Goal: Task Accomplishment & Management: Use online tool/utility

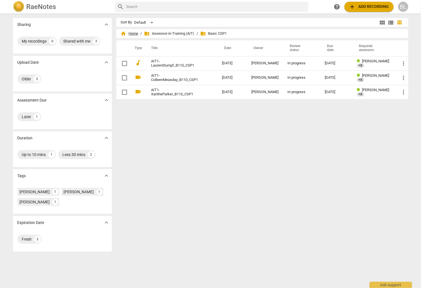
click at [134, 33] on span "home Home" at bounding box center [129, 34] width 17 height 6
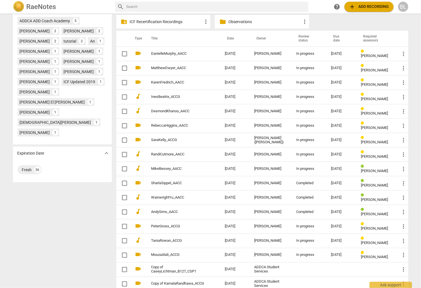
scroll to position [213, 0]
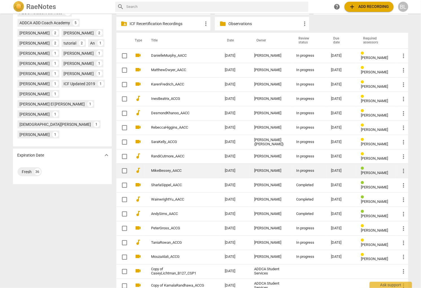
click at [305, 169] on div "In progress" at bounding box center [308, 171] width 25 height 4
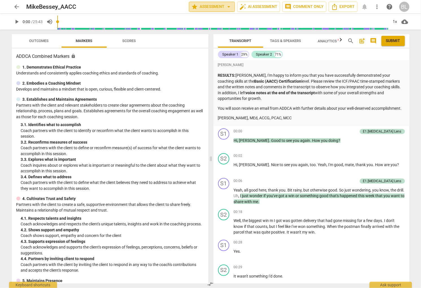
click at [214, 7] on span "star Assessment arrow_drop_down" at bounding box center [211, 6] width 41 height 7
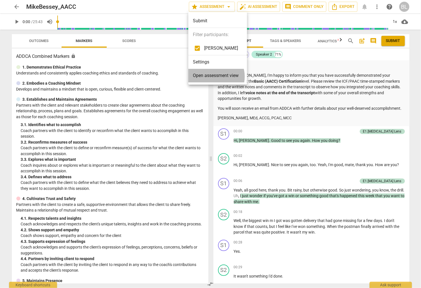
click at [213, 76] on span "Open assessment view" at bounding box center [216, 75] width 46 height 7
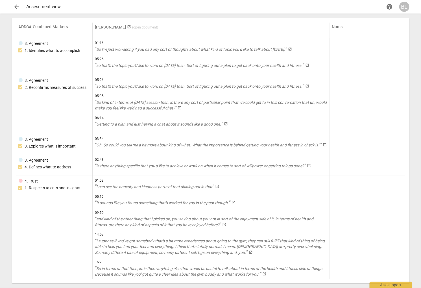
click at [17, 6] on span "arrow_back" at bounding box center [17, 6] width 7 height 7
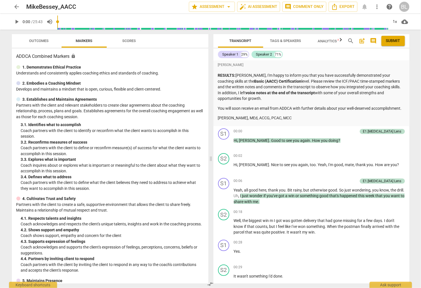
click at [395, 40] on span "Submit" at bounding box center [393, 41] width 14 height 6
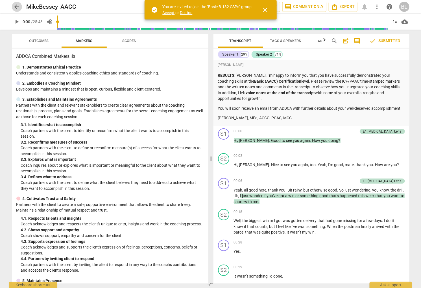
click at [18, 6] on span "arrow_back" at bounding box center [17, 6] width 7 height 7
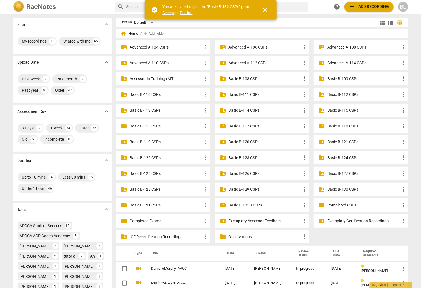
click at [165, 12] on span "Accept" at bounding box center [169, 12] width 12 height 5
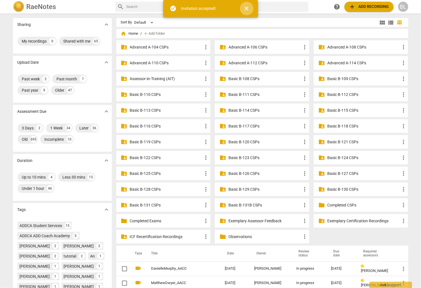
click at [247, 6] on span "close" at bounding box center [246, 8] width 7 height 7
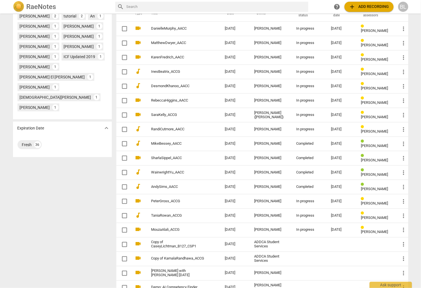
scroll to position [240, 0]
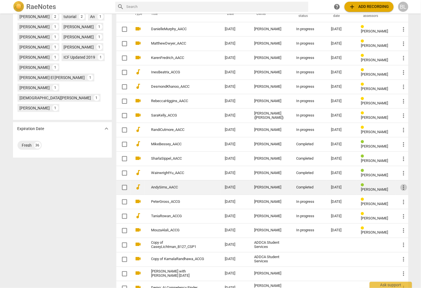
click at [402, 185] on span "more_vert" at bounding box center [403, 187] width 7 height 7
click at [402, 185] on li "Move" at bounding box center [405, 186] width 21 height 14
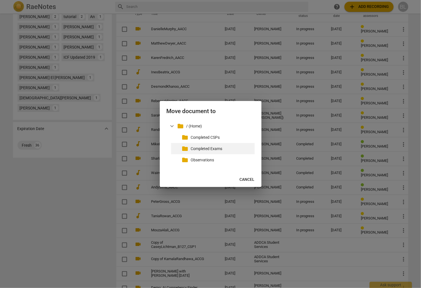
click at [219, 146] on p "Completed Exams" at bounding box center [222, 149] width 62 height 6
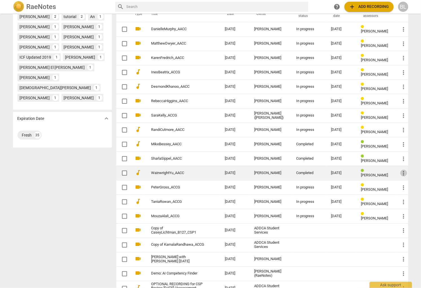
click at [403, 171] on span "more_vert" at bounding box center [403, 173] width 7 height 7
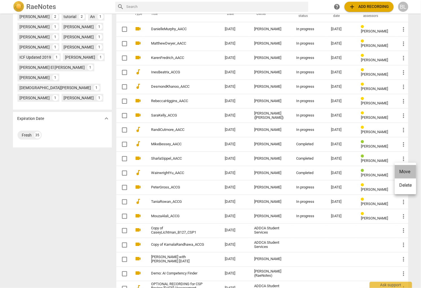
click at [402, 170] on li "Move" at bounding box center [405, 172] width 21 height 14
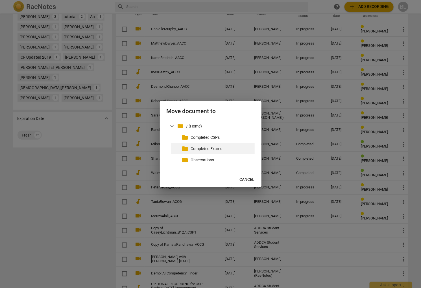
click at [209, 148] on p "Completed Exams" at bounding box center [222, 149] width 62 height 6
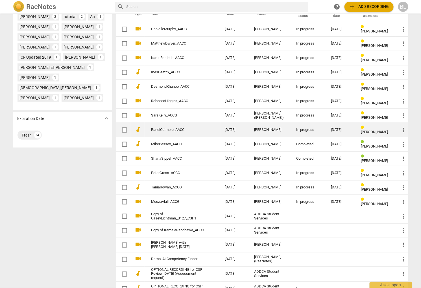
click at [337, 128] on div "[DATE]" at bounding box center [341, 130] width 21 height 4
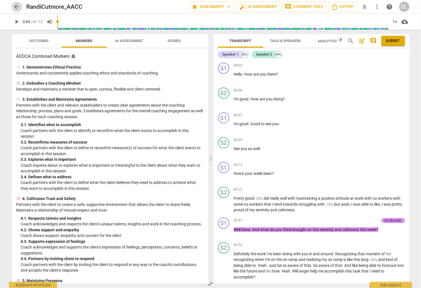
click at [15, 6] on span "arrow_back" at bounding box center [17, 6] width 7 height 7
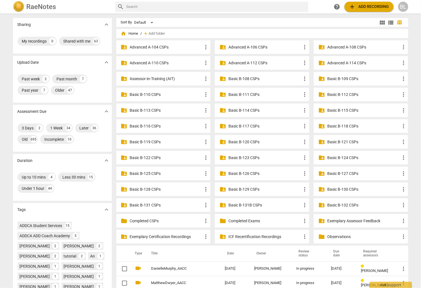
drag, startPoint x: 419, startPoint y: 87, endPoint x: 417, endPoint y: 124, distance: 37.9
click at [417, 126] on div "Sharing expand_more My recordings 0 Shared with me 63 Upload Date expand_more P…" at bounding box center [210, 151] width 421 height 274
click at [413, 119] on div "Sharing expand_more My recordings 0 Shared with me 63 Upload Date expand_more P…" at bounding box center [210, 151] width 421 height 274
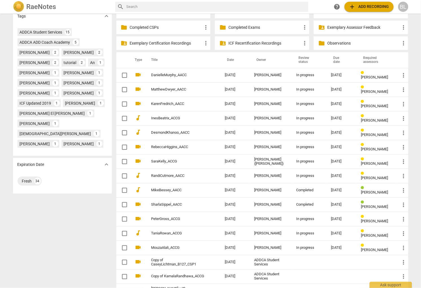
scroll to position [193, 0]
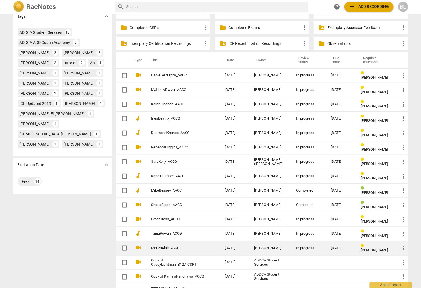
click at [371, 248] on span "[PERSON_NAME]" at bounding box center [374, 250] width 27 height 4
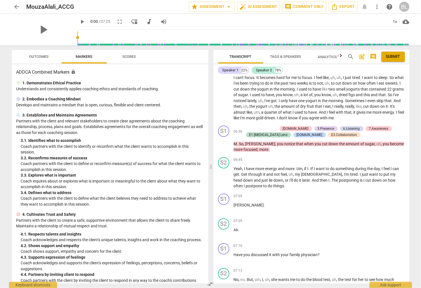
scroll to position [776, 0]
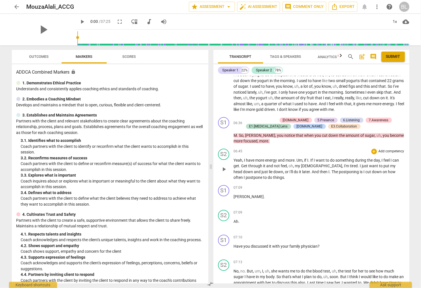
click at [224, 166] on span "play_arrow" at bounding box center [223, 169] width 7 height 7
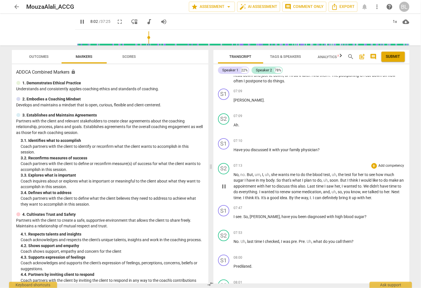
scroll to position [1080, 0]
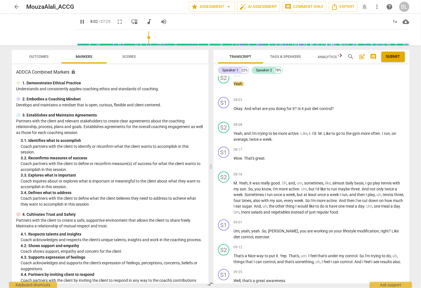
click at [224, 183] on div "play_arrow pause" at bounding box center [226, 198] width 14 height 30
click at [222, 195] on span "pause" at bounding box center [223, 198] width 7 height 7
type input "484"
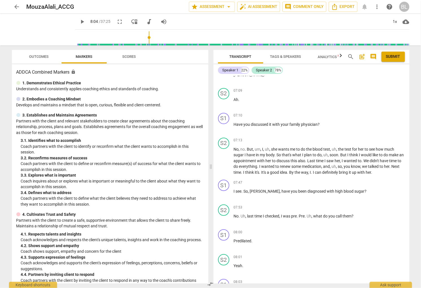
scroll to position [877, 0]
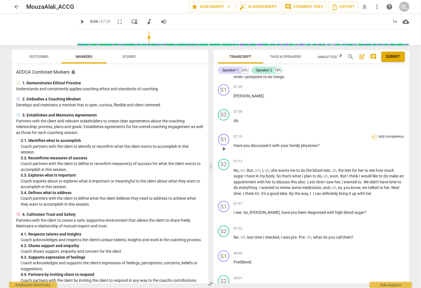
click at [372, 134] on div "+" at bounding box center [374, 137] width 6 height 6
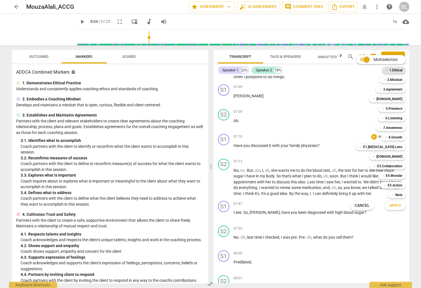
click at [393, 68] on b "1.Ethical" at bounding box center [395, 70] width 13 height 7
click at [395, 146] on b "E1.[MEDICAL_DATA] Lens" at bounding box center [382, 147] width 39 height 7
click at [395, 206] on span "Apply" at bounding box center [395, 206] width 12 height 6
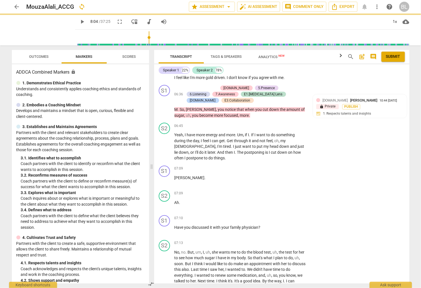
scroll to position [953, 0]
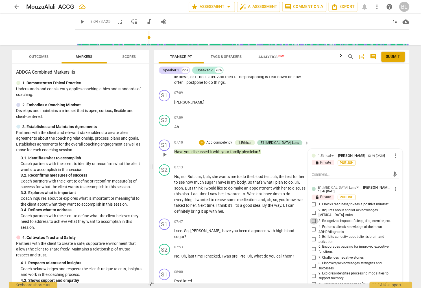
click at [313, 218] on input "3. Recognizes impact of sleep, diet, exercise, etc." at bounding box center [313, 221] width 9 height 7
checkbox input "true"
click at [293, 209] on p "No , no . But , um , I , uh , she wants me to do the [MEDICAL_DATA] , uh , the …" at bounding box center [240, 194] width 132 height 41
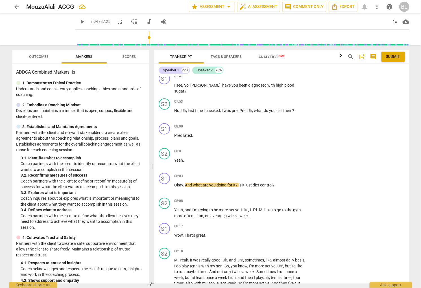
scroll to position [1112, 0]
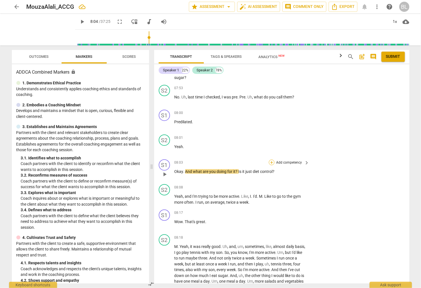
click at [270, 160] on div "+" at bounding box center [272, 163] width 6 height 6
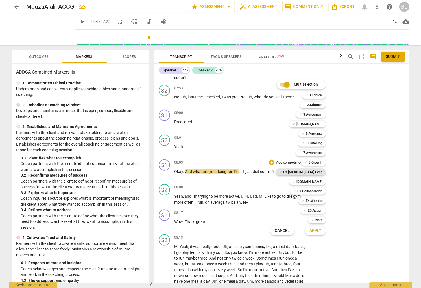
click at [315, 171] on b "E1.[MEDICAL_DATA] Lens" at bounding box center [302, 172] width 39 height 7
click at [313, 229] on span "Apply" at bounding box center [315, 231] width 12 height 6
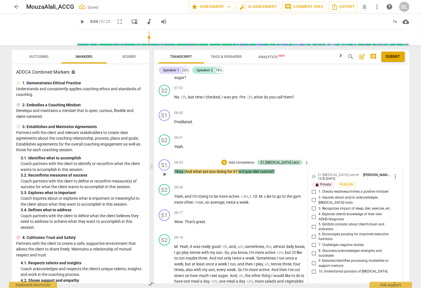
click at [313, 205] on input "3. Recognizes impact of sleep, diet, exercise, etc." at bounding box center [313, 208] width 9 height 7
checkbox input "true"
click at [295, 220] on div "08:17 + Add competency keyboard_arrow_right Wow . That's great ." at bounding box center [241, 220] width 135 height 20
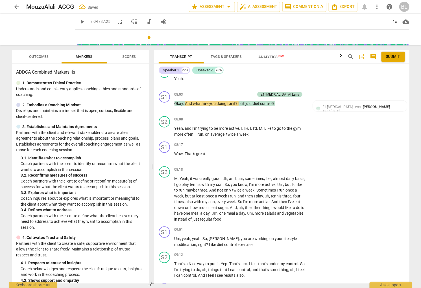
scroll to position [1193, 0]
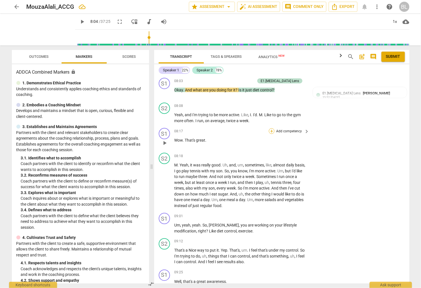
click at [270, 128] on div "+" at bounding box center [272, 131] width 6 height 6
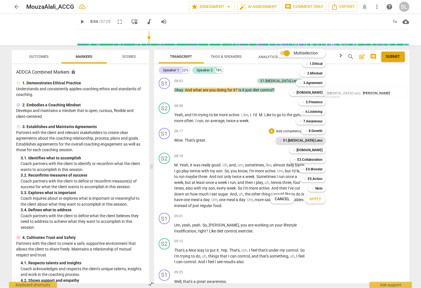
click at [312, 139] on b "E1.[MEDICAL_DATA] Lens" at bounding box center [302, 140] width 39 height 7
click at [316, 200] on span "Apply" at bounding box center [315, 199] width 12 height 6
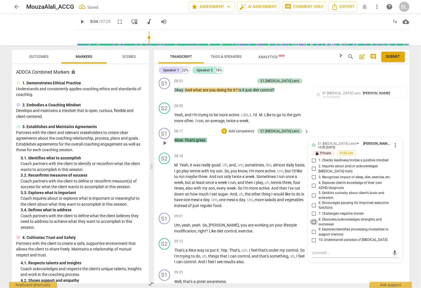
click at [311, 219] on input "8. Discovers/acknowledges strengths and successes" at bounding box center [313, 222] width 9 height 7
checkbox input "true"
click at [196, 229] on span "modification" at bounding box center [185, 231] width 22 height 5
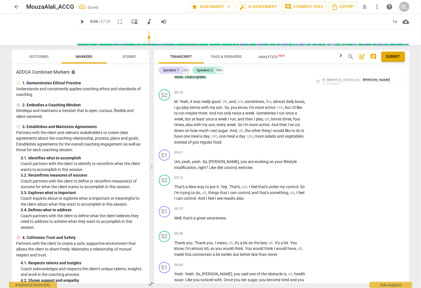
scroll to position [1266, 0]
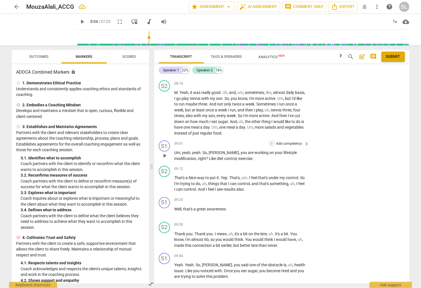
click at [271, 141] on div "+" at bounding box center [272, 144] width 6 height 6
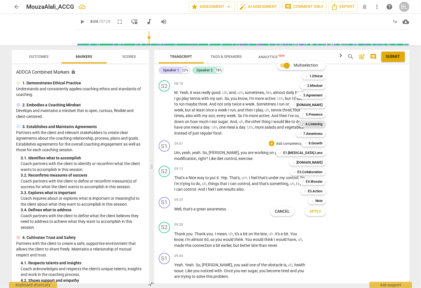
click at [316, 123] on b "6.Listening" at bounding box center [313, 124] width 17 height 7
click at [313, 133] on b "7.Awareness" at bounding box center [312, 133] width 19 height 7
click at [319, 104] on b "[DOMAIN_NAME]" at bounding box center [309, 105] width 26 height 7
click at [314, 152] on b "E1.[MEDICAL_DATA] Lens" at bounding box center [302, 153] width 39 height 7
click at [316, 211] on span "Apply" at bounding box center [315, 212] width 12 height 6
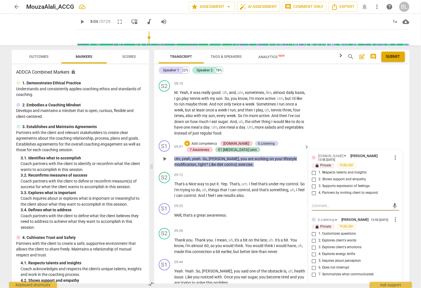
click at [393, 154] on span "more_vert" at bounding box center [395, 157] width 7 height 7
click at [396, 163] on li "Delete" at bounding box center [399, 162] width 19 height 11
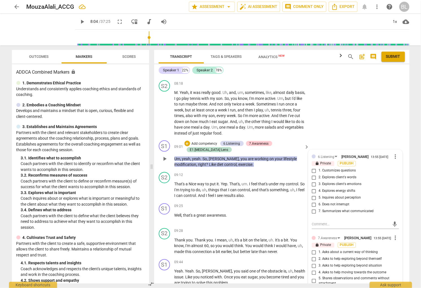
click at [311, 168] on input "1. Customizes questions" at bounding box center [313, 171] width 9 height 7
checkbox input "true"
click at [312, 195] on input "5. Inquires about perception" at bounding box center [313, 198] width 9 height 7
checkbox input "true"
click at [312, 208] on input "7. Summarizes what communicated" at bounding box center [313, 211] width 9 height 7
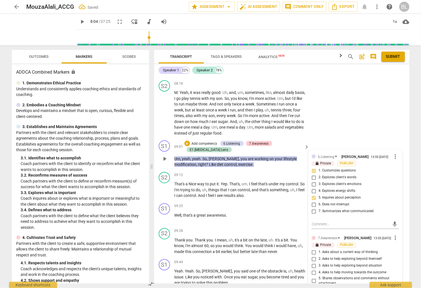
checkbox input "true"
click at [311, 202] on input "6. Does not interrupt" at bounding box center [313, 205] width 9 height 7
checkbox input "true"
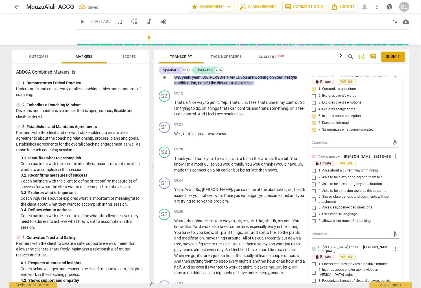
scroll to position [1364, 0]
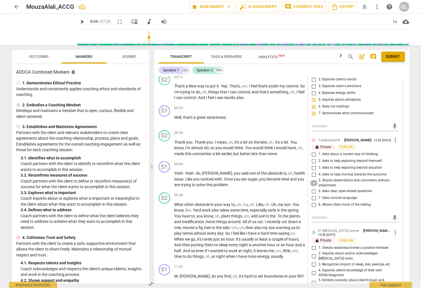
click at [313, 180] on input "5. Shares observations and comments without attachment" at bounding box center [313, 183] width 9 height 7
checkbox input "true"
click at [311, 204] on input "8. Allows client most of the talking" at bounding box center [313, 205] width 9 height 7
checkbox input "true"
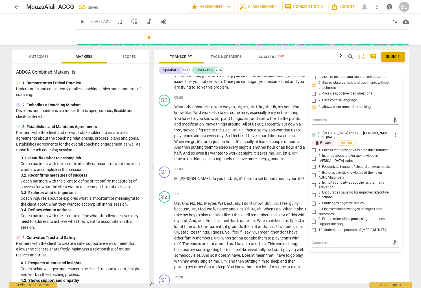
scroll to position [1478, 0]
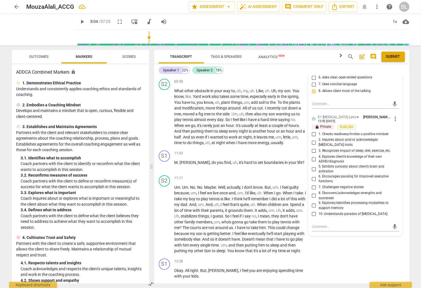
click at [313, 148] on input "3. Recognizes impact of sleep, diet, exercise, etc." at bounding box center [313, 151] width 9 height 7
checkbox input "true"
click at [274, 208] on span "um" at bounding box center [272, 210] width 6 height 5
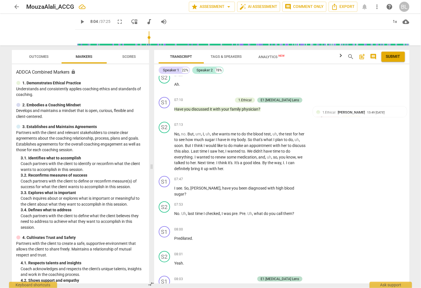
scroll to position [923, 0]
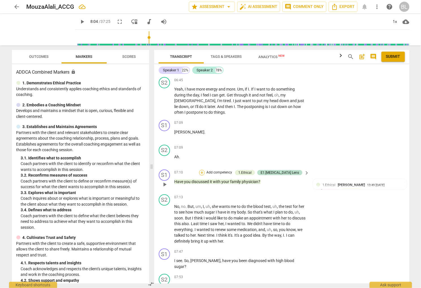
click at [205, 170] on div "+" at bounding box center [202, 173] width 6 height 6
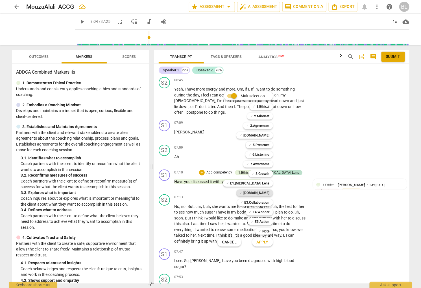
click at [260, 191] on b "[DOMAIN_NAME]" at bounding box center [257, 193] width 26 height 7
click at [264, 242] on span "Apply" at bounding box center [263, 243] width 12 height 6
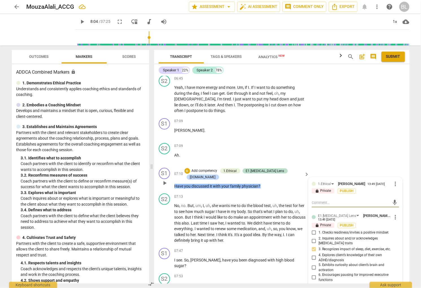
scroll to position [925, 0]
click at [313, 274] on input "6. Encourages pausing for improved executive functions" at bounding box center [313, 277] width 9 height 7
click at [312, 274] on input "6. Encourages pausing for improved executive functions" at bounding box center [313, 277] width 9 height 7
checkbox input "false"
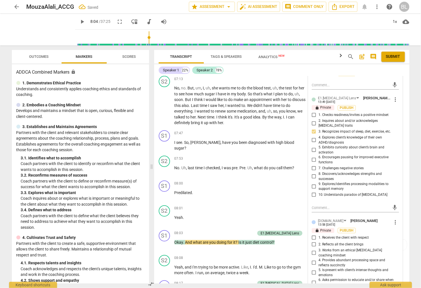
scroll to position [1042, 0]
click at [312, 250] on input "3. Works from an ethical [MEDICAL_DATA] coaching mindset" at bounding box center [313, 253] width 9 height 7
checkbox input "true"
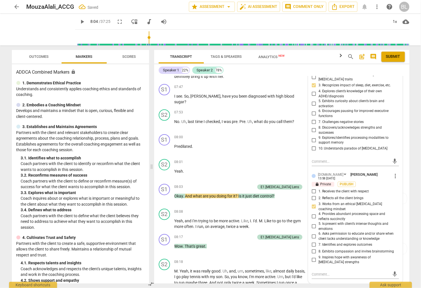
scroll to position [1091, 0]
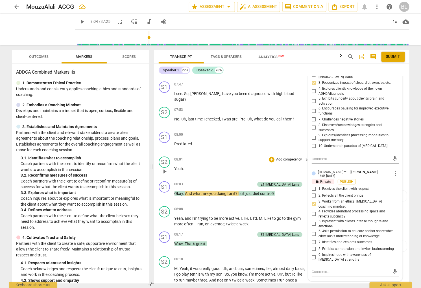
click at [295, 166] on p "Yeah ." at bounding box center [240, 169] width 132 height 6
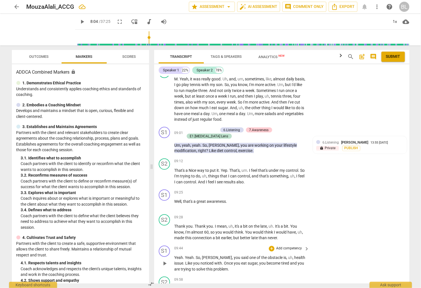
scroll to position [1276, 0]
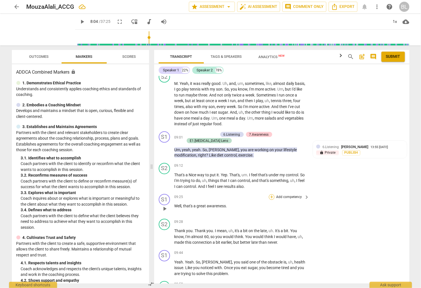
click at [270, 194] on div "+" at bounding box center [272, 197] width 6 height 6
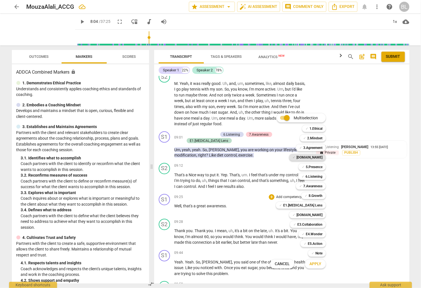
click at [318, 156] on b "[DOMAIN_NAME]" at bounding box center [309, 157] width 26 height 7
click at [321, 215] on b "[DOMAIN_NAME]" at bounding box center [309, 215] width 26 height 7
click at [315, 264] on span "Apply" at bounding box center [315, 264] width 12 height 6
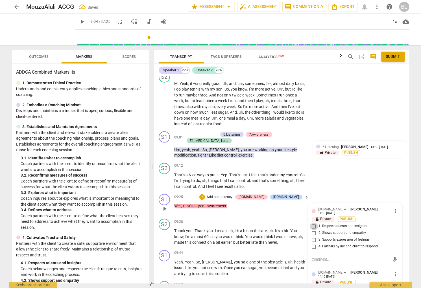
click at [310, 223] on input "1. Respects talents and insights" at bounding box center [313, 226] width 9 height 7
checkbox input "true"
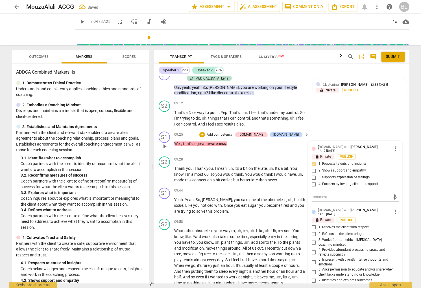
scroll to position [1341, 0]
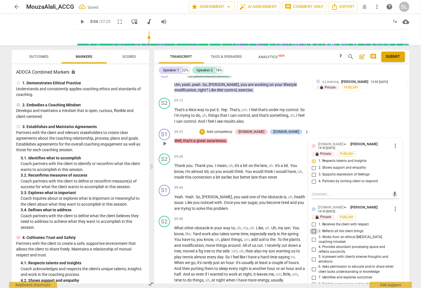
click at [311, 228] on input "2. Reflects all the client brings" at bounding box center [313, 231] width 9 height 7
checkbox input "true"
click at [298, 244] on span "down" at bounding box center [293, 246] width 11 height 5
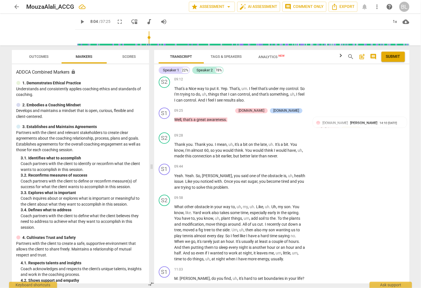
scroll to position [1376, 0]
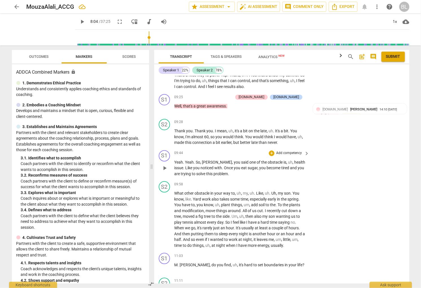
click at [262, 165] on p "Yeah . Yeah . So , [PERSON_NAME] , you said one of the obstacle is , uh , healt…" at bounding box center [240, 168] width 132 height 17
drag, startPoint x: 175, startPoint y: 156, endPoint x: 195, endPoint y: 157, distance: 20.6
click at [195, 160] on p "Yeah . Yeah . So , [PERSON_NAME] , you said one of the obstacle is , uh , healt…" at bounding box center [240, 168] width 132 height 17
click at [270, 151] on div "+" at bounding box center [272, 154] width 6 height 6
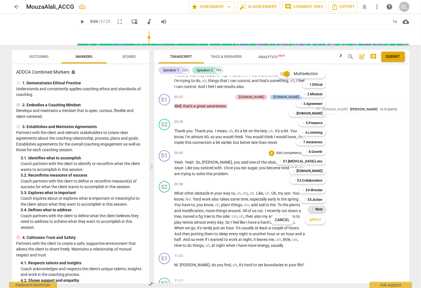
click at [321, 208] on b "Note" at bounding box center [318, 209] width 7 height 7
click at [319, 220] on span "Apply" at bounding box center [315, 220] width 12 height 6
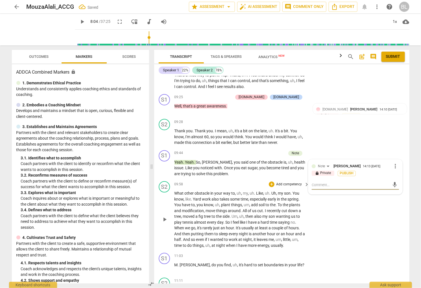
type textarea "W"
type textarea "Wh"
type textarea "Why"
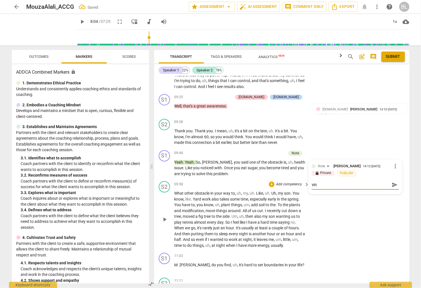
type textarea "Why"
type textarea "Why l"
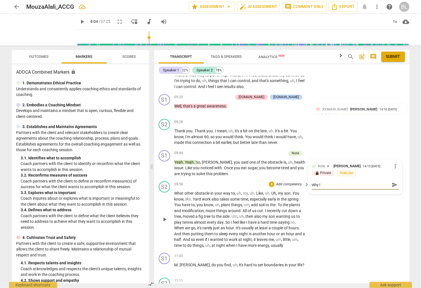
type textarea "Why le"
type textarea "Why let"
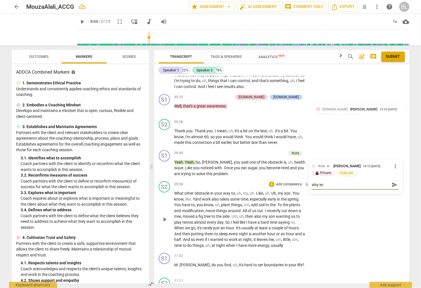
type textarea "Why let"
type textarea "Why let h"
type textarea "Why let hi"
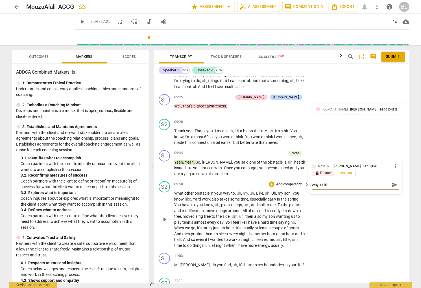
type textarea "Why let him"
type textarea "Why let him g"
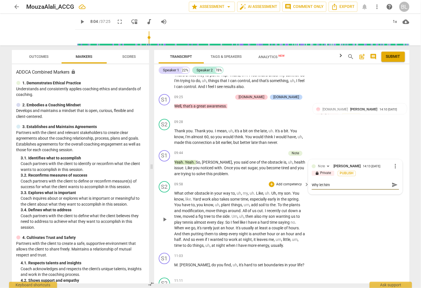
type textarea "Why let him g"
type textarea "Why let him ge"
type textarea "Why let him get"
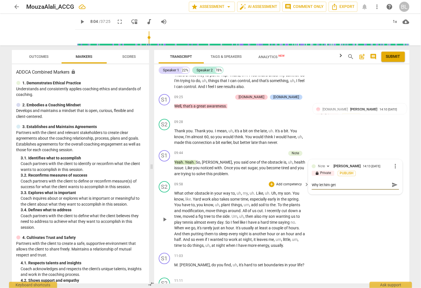
type textarea "Why let him get"
type textarea "Why let him get a"
type textarea "Why let him get aw"
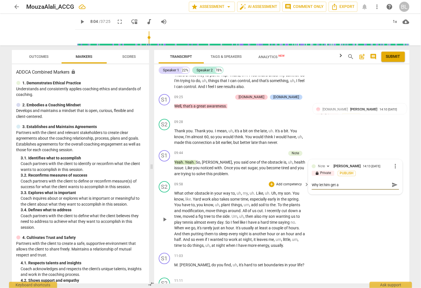
type textarea "Why let him get aw"
type textarea "Why let him get awa"
type textarea "Why let him get away"
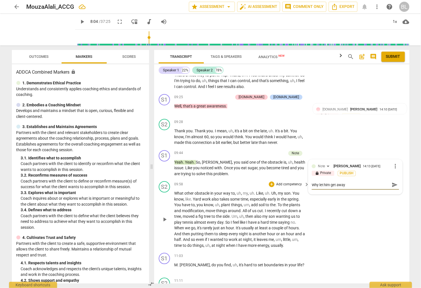
type textarea "Why let him get away"
type textarea "Why let him get away w"
type textarea "Why let him get away wi"
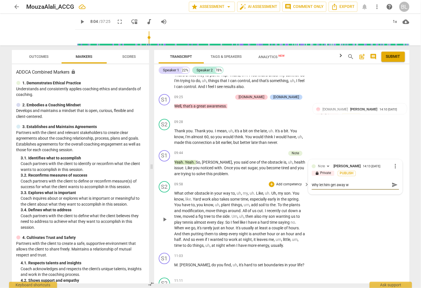
type textarea "Why let him get away wi"
type textarea "Why let him get away wit"
type textarea "Why let him get away with"
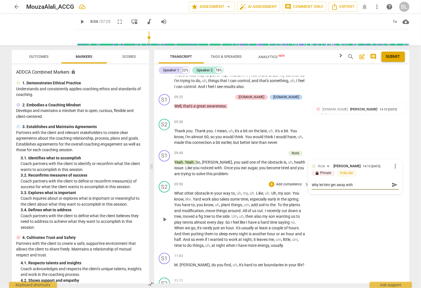
type textarea "Why let him get away with c"
type textarea "Why let him get away with co"
type textarea "Why let him get away with con"
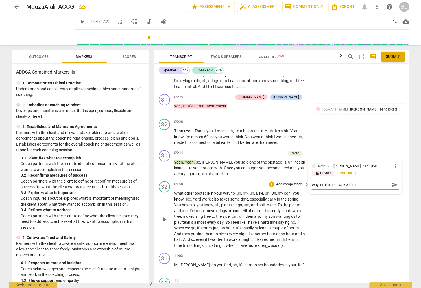
type textarea "Why let him get away with con"
type textarea "Why let him get away with cont"
type textarea "Why let him get away with [PERSON_NAME]"
type textarea "Why let him get away with contin"
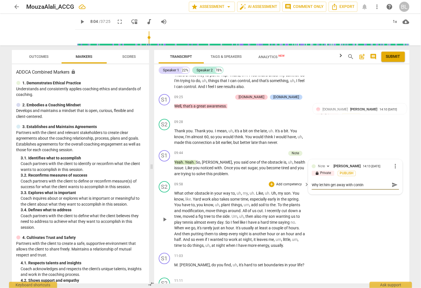
type textarea "Why let him get away with continu"
type textarea "Why let him get away with continui"
type textarea "Why let him get away with continuin"
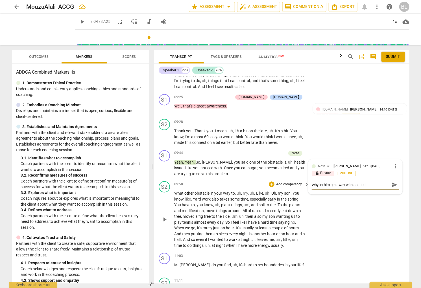
type textarea "Why let him get away with continuin"
type textarea "Why let him get away with continuing"
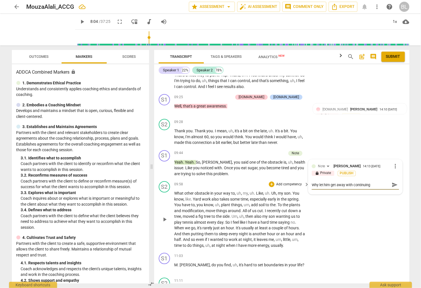
type textarea "Why let him get away with continuing t"
type textarea "Why let him get away with continuing to"
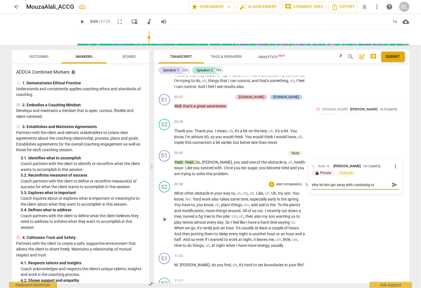
type textarea "Why let him get away with continuing to"
type textarea "Why let him get away with continuing to p"
type textarea "Why let him get away with continuing to pr"
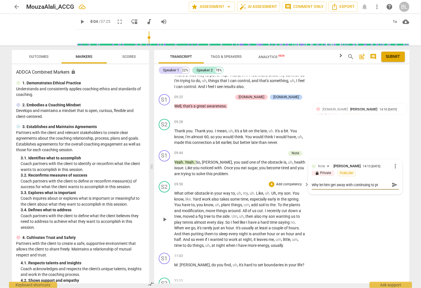
type textarea "Why let him get away with continuing to pre"
type textarea "Why let him get away with continuing to pres"
type textarea "Why let him get away with continuing to press"
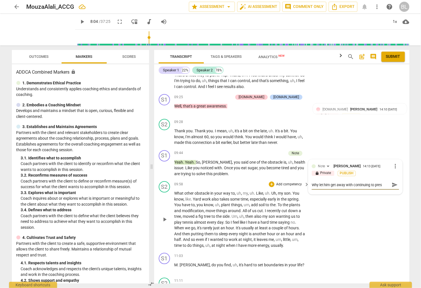
type textarea "Why let him get away with continuing to press"
type textarea "Why let him get away with continuing to pressu"
type textarea "Why let him get away with continuing to pressur"
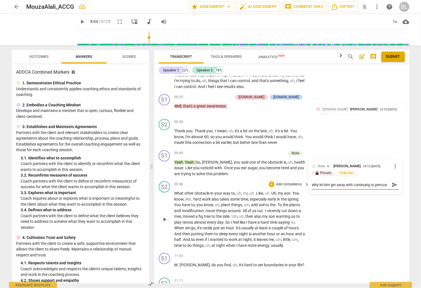
type textarea "Why let him get away with continuing to pressure"
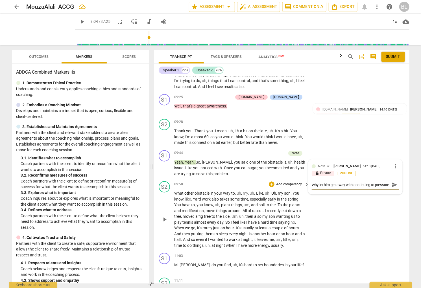
type textarea "Why let him get away with continuing to pressure h"
type textarea "Why let him get away with continuing to pressure hi"
type textarea "Why let him get away with continuing to pressure him"
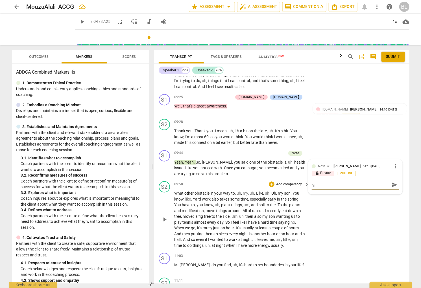
type textarea "Why let him get away with continuing to pressure him"
type textarea "Why let him get away with continuing to pressure hims"
type textarea "Why let him get away with continuing to pressure himse"
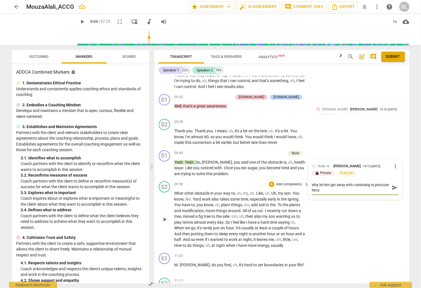
type textarea "Why let him get away with continuing to pressure himse"
type textarea "Why let him get away with continuing to pressure [PERSON_NAME]"
type textarea "Why let him get away with continuing to pressure himself"
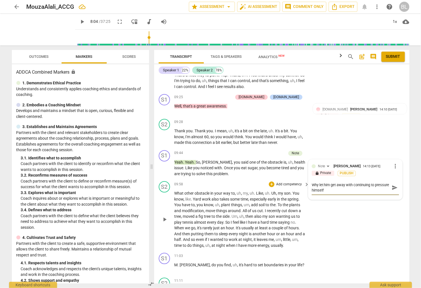
type textarea "Why let him get away with continuing to pressure himself"
type textarea "Why let him get away with continuing to pressure himself b"
type textarea "Why let him get away with continuing to pressure himself be"
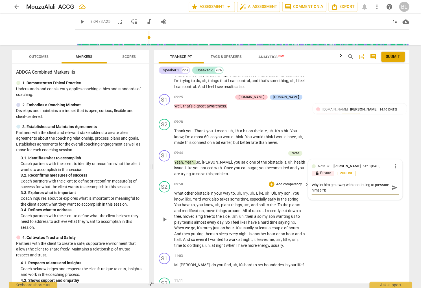
type textarea "Why let him get away with continuing to pressure himself be"
type textarea "Why let him get away with continuing to pressure himself bec"
type textarea "Why let him get away with continuing to pressure himself beca"
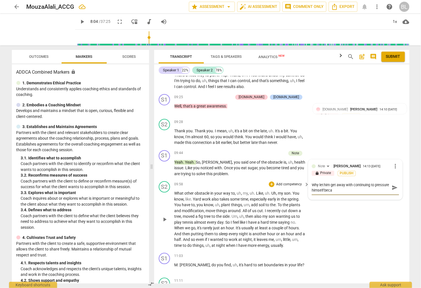
type textarea "Why let him get away with continuing to pressure himself becau"
type textarea "Why let him get away with continuing to pressure himself becaus"
type textarea "Why let him get away with continuing to pressure himself because"
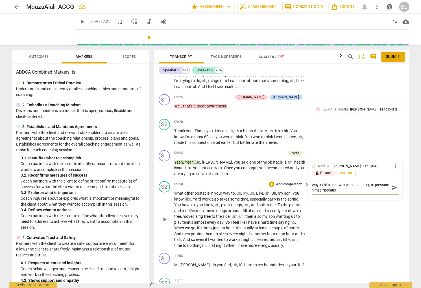
type textarea "Why let him get away with continuing to pressure himself because"
type textarea "Why let him get away with continuing to pressure himself because e"
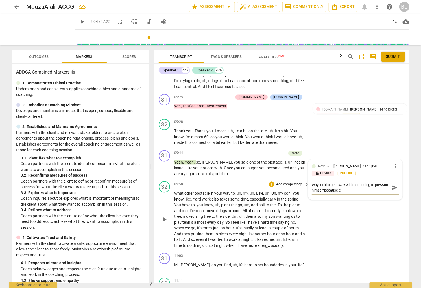
type textarea "Why let him get away with continuing to pressure himself because"
type textarea "Why let him get away with continuing to pressure himself because h"
type textarea "Why let him get away with continuing to pressure himself because he"
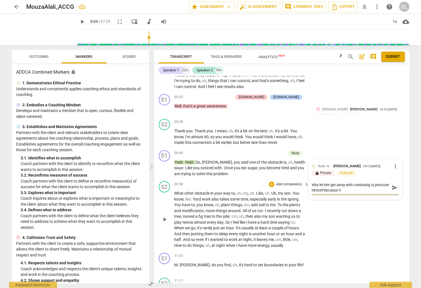
type textarea "Why let him get away with continuing to pressure himself because he"
type textarea "Why let him get away with continuing to pressure himself because he'"
type textarea "Why let him get away with continuing to pressure himself because he's"
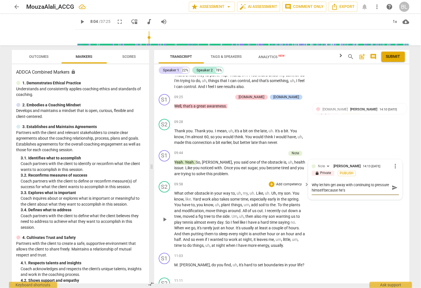
type textarea "Why let him get away with continuing to pressure himself because he's"
type textarea "Why let him get away with continuing to pressure himself because he's a"
type textarea "Why let him get away with continuing to pressure himself because he's ah"
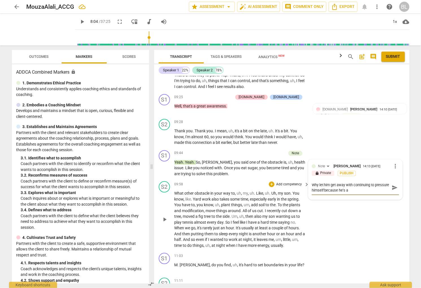
type textarea "Why let him get away with continuing to pressure himself because he's ah"
type textarea "Why let him get away with continuing to pressure himself because he's a"
type textarea "Why let him get away with continuing to pressure himself because he's"
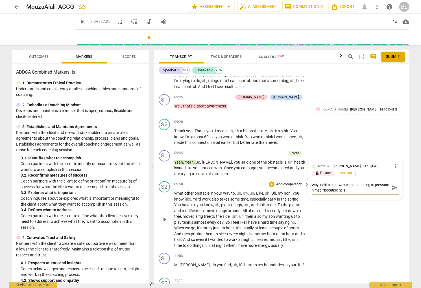
type textarea "Why let him get away with continuing to pressure himself because he's h"
type textarea "Why let him get away with continuing to pressure himself because he's ha"
type textarea "Why let him get away with continuing to pressure himself because he's han"
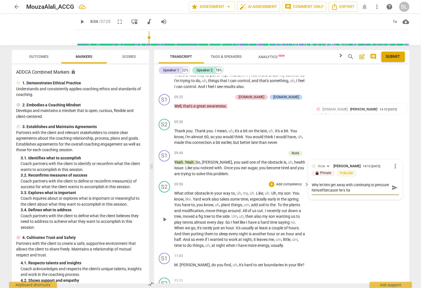
type textarea "Why let him get away with continuing to pressure himself because he's han"
type textarea "Why let him get away with continuing to pressure himself because he's hand"
type textarea "Why let him get away with continuing to pressure himself because he's handl"
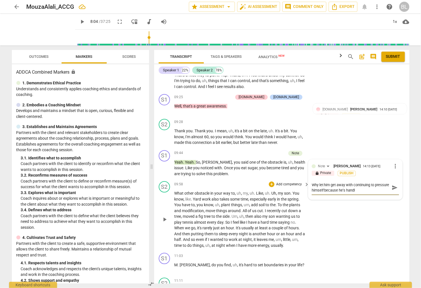
type textarea "Why let him get away with continuing to pressure himself because he's handln"
type textarea "Why let him get away with continuing to pressure himself because he's handl"
type textarea "Why let him get away with continuing to pressure himself because he's handli"
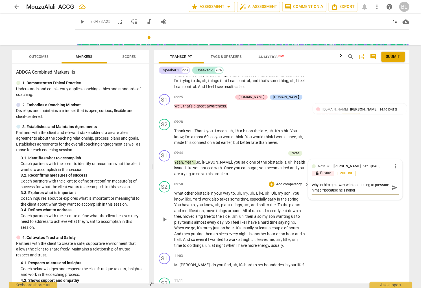
type textarea "Why let him get away with continuing to pressure himself because he's handli"
type textarea "Why let him get away with continuing to pressure himself because he's handlio"
type textarea "Why let him get away with continuing to pressure himself because he's handlion"
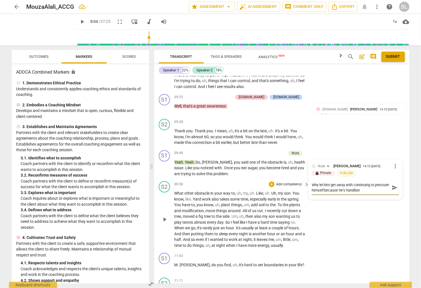
type textarea "Why let him get away with continuing to pressure himself because he's handliong"
type textarea "Why let him get away with continuing to pressure himself because he's handlion"
type textarea "Why let him get away with continuing to pressure himself because he's handlio"
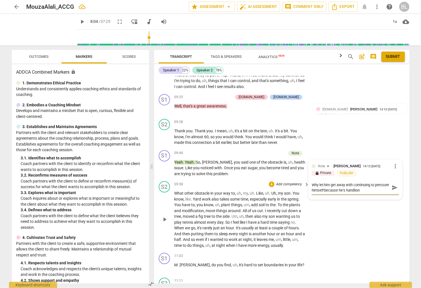
type textarea "Why let him get away with continuing to pressure himself because he's handlio"
type textarea "Why let him get away with continuing to pressure himself because he's handli"
type textarea "Why let him get away with continuing to pressure himself because he's [PERSON_N…"
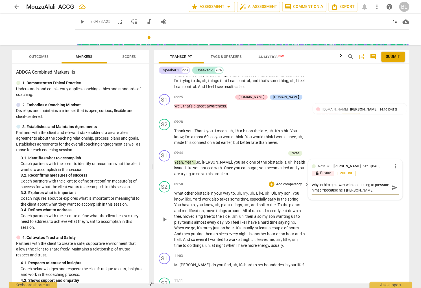
type textarea "Why let him get away with continuing to pressure himself because he's handling"
type textarea "Why let him get away with continuing to pressure himself because he's handling h"
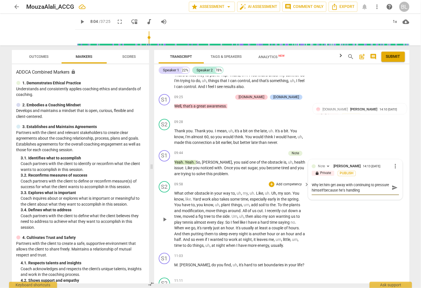
type textarea "Why let him get away with continuing to pressure himself because he's handling h"
type textarea "Why let him get away with continuing to pressure himself because he's handling …"
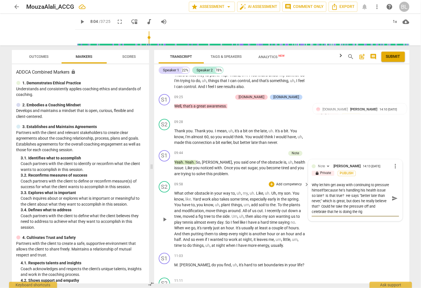
scroll to position [5, 0]
click at [376, 233] on div "S2 play_arrow pause 09:58 + Add competency keyboard_arrow_right What other obst…" at bounding box center [281, 215] width 255 height 72
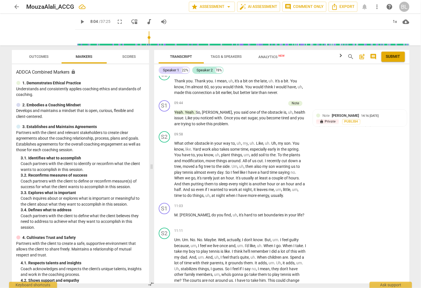
scroll to position [1430, 0]
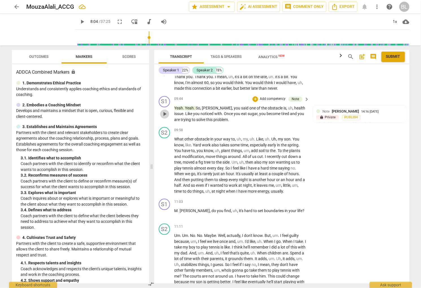
click at [164, 111] on span "play_arrow" at bounding box center [164, 114] width 7 height 7
click at [165, 162] on span "pause" at bounding box center [164, 165] width 7 height 7
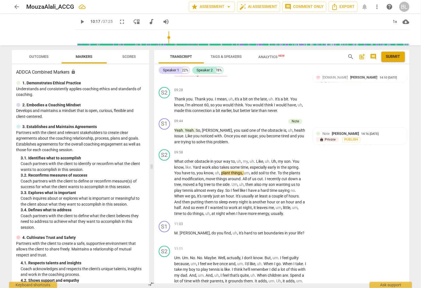
scroll to position [1390, 0]
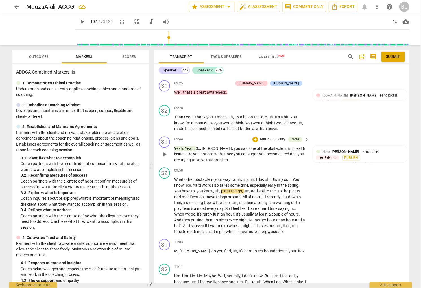
click at [181, 158] on span "trying" at bounding box center [186, 160] width 11 height 5
click at [175, 152] on p "Yeah . Yeah . So , [PERSON_NAME] , you said one of the obstacle is , uh , healt…" at bounding box center [240, 154] width 132 height 17
click at [175, 151] on p "Yeah . Yeah . So , [PERSON_NAME] , you said one of the obstacle is , uh , healt…" at bounding box center [240, 154] width 132 height 17
drag, startPoint x: 175, startPoint y: 148, endPoint x: 203, endPoint y: 175, distance: 38.9
click at [203, 175] on div "S1 play_arrow pause 00:01 + Add competency keyboard_arrow_right Hi , [PERSON_NA…" at bounding box center [281, 179] width 255 height 207
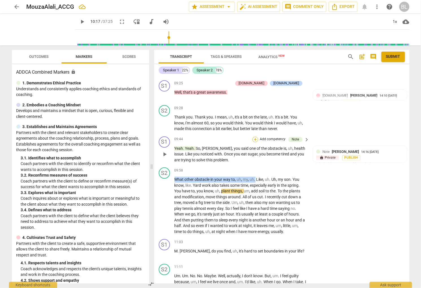
click at [254, 137] on div "+" at bounding box center [255, 140] width 6 height 6
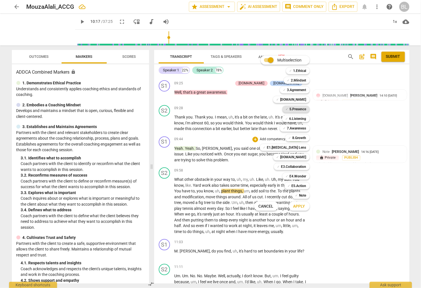
click at [303, 109] on b "5.Presence" at bounding box center [298, 109] width 17 height 7
click at [304, 118] on b "6.Listening" at bounding box center [297, 118] width 17 height 7
click at [291, 128] on b "7.Awareness" at bounding box center [296, 128] width 19 height 7
click at [293, 137] on b "8.Growth" at bounding box center [299, 138] width 14 height 7
click at [294, 149] on b "E1.[MEDICAL_DATA] Lens" at bounding box center [286, 147] width 39 height 7
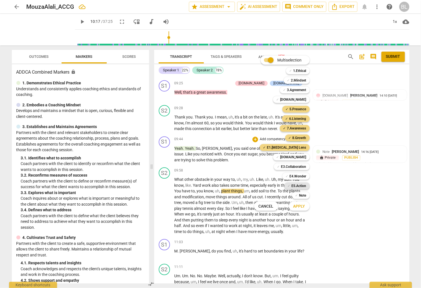
click at [305, 185] on b "E5.Action" at bounding box center [299, 186] width 15 height 7
click at [296, 206] on span "Apply" at bounding box center [299, 207] width 12 height 6
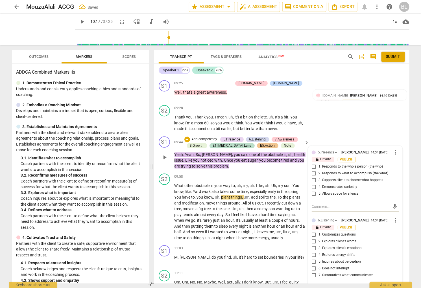
click at [312, 170] on input "2. Responds to what to accomplish (the what)" at bounding box center [313, 173] width 9 height 7
click at [311, 184] on input "4. Demonstrates curiosity" at bounding box center [313, 187] width 9 height 7
click at [311, 232] on input "1. Customizes questions" at bounding box center [313, 235] width 9 height 7
click at [312, 259] on input "5. Inquires about perception" at bounding box center [313, 262] width 9 height 7
click at [312, 266] on input "6. Does not interrupt" at bounding box center [313, 269] width 9 height 7
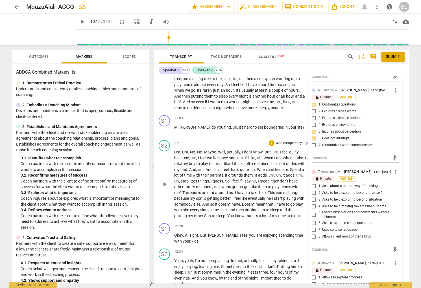
scroll to position [1536, 0]
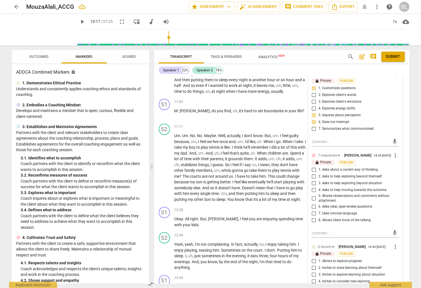
click at [312, 182] on input "3. Asks to help exploring beyond situation" at bounding box center [313, 183] width 9 height 7
click at [312, 219] on input "8. Allows client most of the talking" at bounding box center [313, 220] width 9 height 7
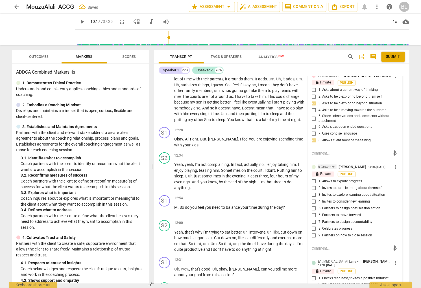
scroll to position [1618, 0]
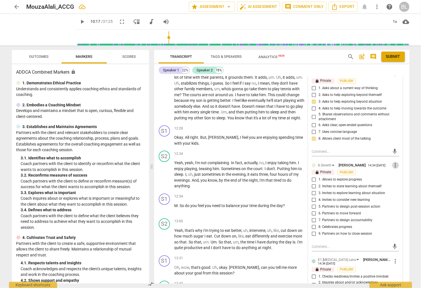
click at [392, 165] on span "more_vert" at bounding box center [395, 165] width 7 height 7
click at [395, 176] on li "Delete" at bounding box center [399, 175] width 19 height 11
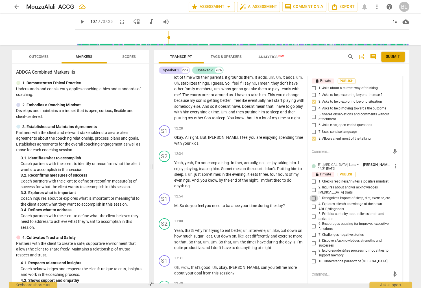
click at [312, 195] on input "3. Recognizes impact of sleep, diet, exercise, etc." at bounding box center [313, 198] width 9 height 7
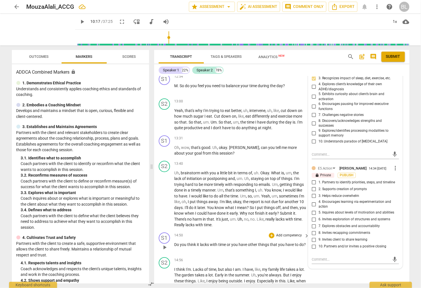
scroll to position [1738, 0]
click at [312, 223] on input "7. Explores obstacles and accountability" at bounding box center [313, 226] width 9 height 7
click at [292, 231] on div "S1 play_arrow pause 14:50 + Add competency keyboard_arrow_right Do you think it…" at bounding box center [281, 243] width 255 height 25
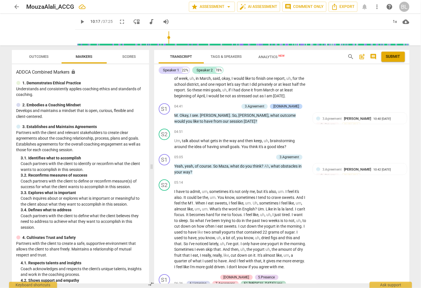
scroll to position [697, 0]
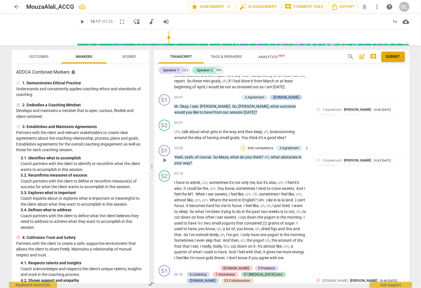
click at [243, 145] on div "+" at bounding box center [243, 148] width 6 height 6
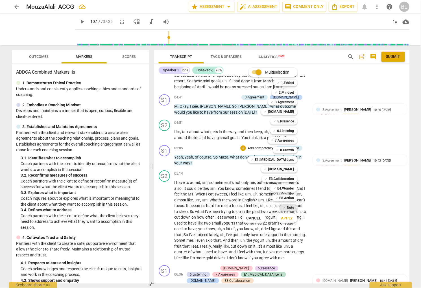
click at [290, 207] on b "Note" at bounding box center [290, 207] width 7 height 7
click at [288, 218] on span "Apply" at bounding box center [287, 219] width 12 height 6
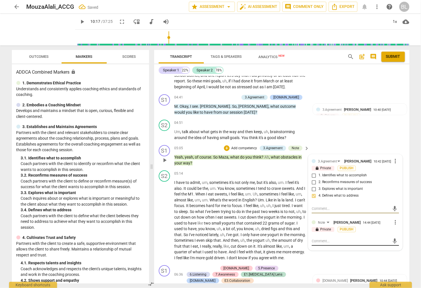
click at [336, 238] on div "mic" at bounding box center [355, 241] width 87 height 9
click at [332, 242] on textarea at bounding box center [351, 240] width 78 height 5
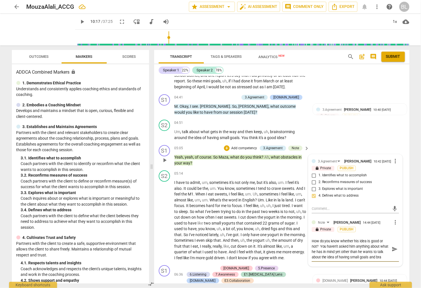
scroll to position [5, 0]
drag, startPoint x: 310, startPoint y: 252, endPoint x: 340, endPoint y: 258, distance: 29.9
click at [340, 258] on textarea "How do you know whether his idea is good or not? You haven't asked him anything…" at bounding box center [351, 248] width 78 height 21
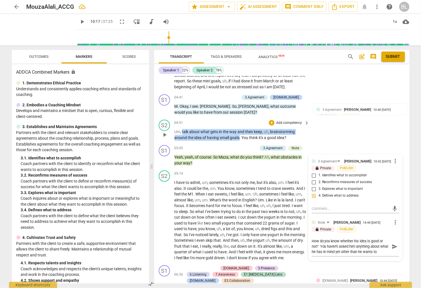
drag, startPoint x: 182, startPoint y: 129, endPoint x: 239, endPoint y: 137, distance: 57.1
click at [239, 137] on p "Um , talk about what gets in the way and then keep , uh , brainstorming around …" at bounding box center [240, 135] width 132 height 12
copy p "talk about what gets in the way and then keep , uh , brainstorming around the i…"
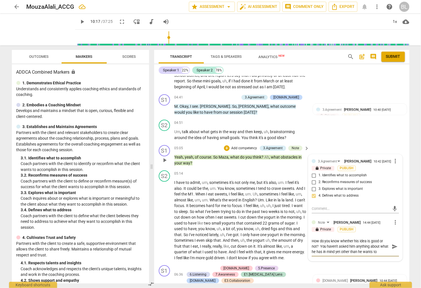
click at [387, 251] on textarea "How do you know whether his idea is good or not? You haven't asked him anything…" at bounding box center [351, 246] width 78 height 16
paste textarea "talk about what gets in the way and then keep, uh, brainstorming around the ide…"
click at [312, 253] on textarea "How do you know whether his idea is good or not? You haven't asked him anything…" at bounding box center [351, 251] width 78 height 27
click at [336, 263] on textarea "How do you know whether his idea is good or not? You haven't asked him anything…" at bounding box center [351, 251] width 78 height 27
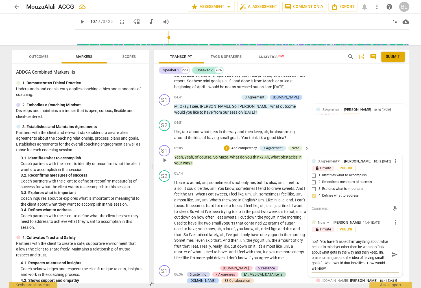
click at [353, 263] on textarea "How do you know whether his idea is good or not? You haven't asked him anything…" at bounding box center [351, 254] width 78 height 32
click at [380, 273] on textarea "How do you know whether his idea is good or not? You haven't asked him anything…" at bounding box center [351, 257] width 78 height 38
click at [353, 257] on textarea "How do you know whether his idea is good or not? You haven't asked him anything…" at bounding box center [351, 259] width 78 height 43
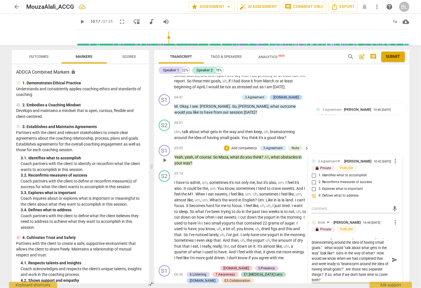
scroll to position [21, 0]
click at [312, 188] on input "3. Explores what is important" at bounding box center [313, 189] width 9 height 7
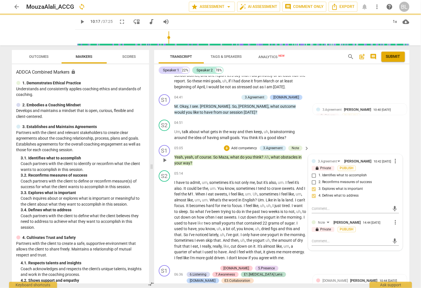
scroll to position [0, 0]
click at [312, 188] on input "3. Explores what is important" at bounding box center [313, 189] width 9 height 7
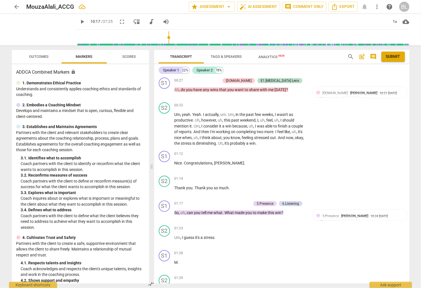
scroll to position [152, 0]
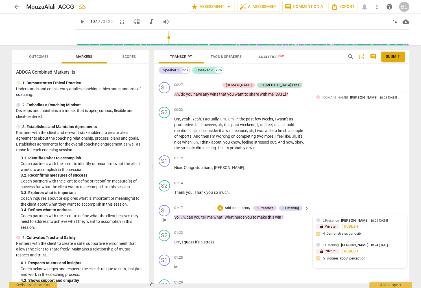
click at [365, 219] on div "5.Presence [PERSON_NAME]" at bounding box center [346, 220] width 48 height 5
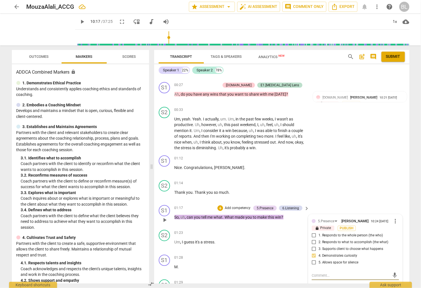
click at [341, 276] on textarea at bounding box center [351, 275] width 78 height 5
click at [341, 194] on div "S2 play_arrow pause 01:14 + Add competency keyboard_arrow_right Thank you . Tha…" at bounding box center [281, 190] width 255 height 25
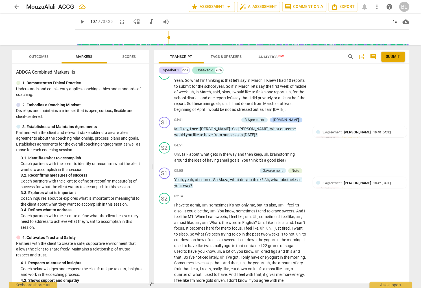
scroll to position [697, 0]
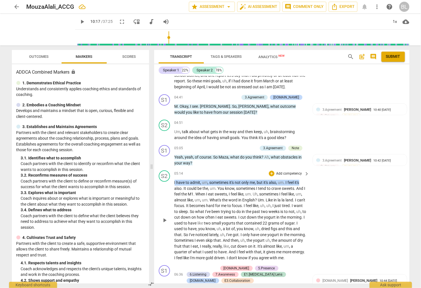
click at [322, 171] on div "S1 play_arrow pause 00:01 + Add competency keyboard_arrow_right Hi , [PERSON_NA…" at bounding box center [281, 179] width 255 height 207
click at [326, 183] on div "S2 play_arrow pause 05:14 + Add competency keyboard_arrow_right I have to admit…" at bounding box center [281, 215] width 255 height 95
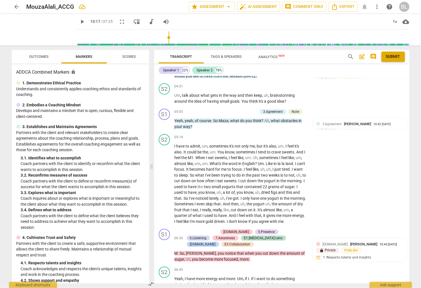
scroll to position [756, 0]
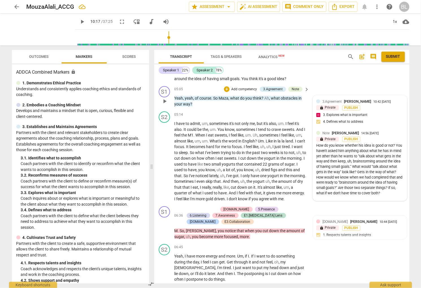
click at [377, 112] on div "3.Agreement [PERSON_NAME] 10:42 [DATE] lock Private Publish 3. Explores what is…" at bounding box center [359, 113] width 87 height 29
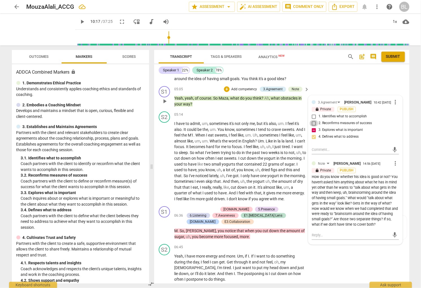
click at [312, 122] on input "2. Reconfirms measures of success" at bounding box center [313, 123] width 9 height 7
click at [404, 128] on div "S2 play_arrow pause 05:14 + Add competency keyboard_arrow_right I have to admit…" at bounding box center [281, 156] width 255 height 95
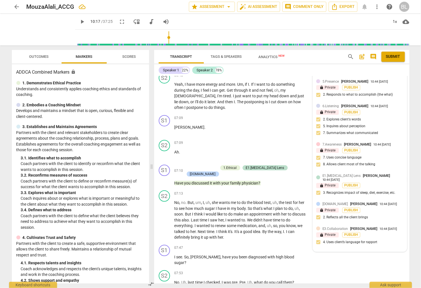
scroll to position [929, 0]
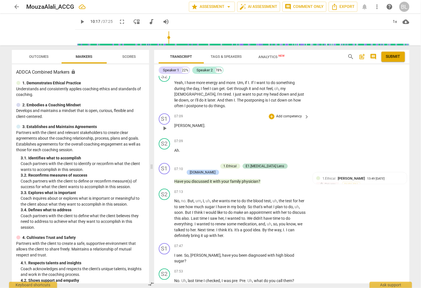
click at [295, 127] on div "07:09 + Add competency keyboard_arrow_right [PERSON_NAME] ." at bounding box center [241, 123] width 135 height 20
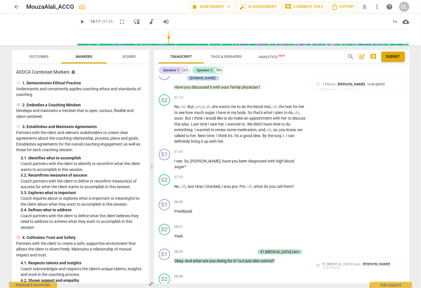
scroll to position [1028, 0]
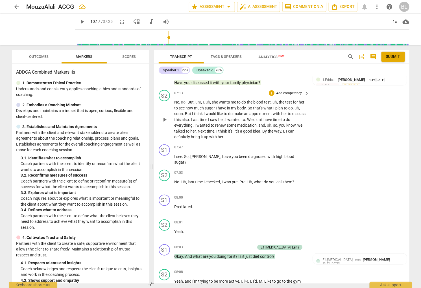
click at [354, 134] on div "S2 play_arrow pause 07:13 + Add competency keyboard_arrow_right No , no . But ,…" at bounding box center [281, 115] width 255 height 54
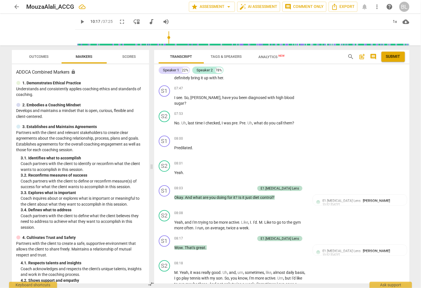
scroll to position [1030, 0]
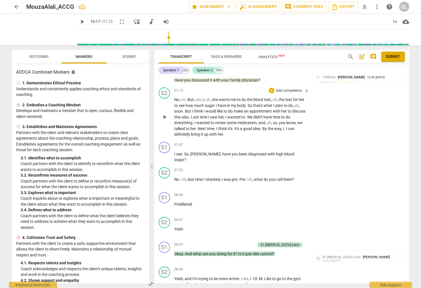
click at [364, 125] on div "S2 play_arrow pause 07:13 + Add competency keyboard_arrow_right No , no . But ,…" at bounding box center [281, 112] width 255 height 54
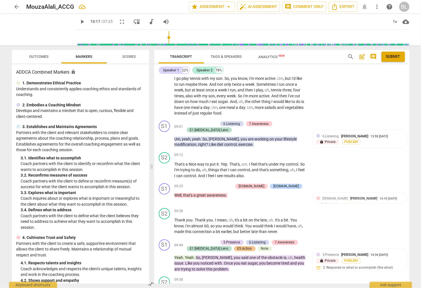
scroll to position [1296, 0]
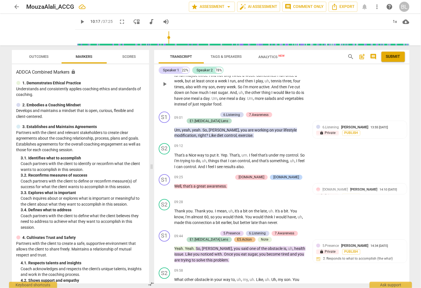
click at [365, 100] on div "S2 play_arrow pause 08:18 + Add competency keyboard_arrow_right M . Yeah , it w…" at bounding box center [281, 79] width 255 height 60
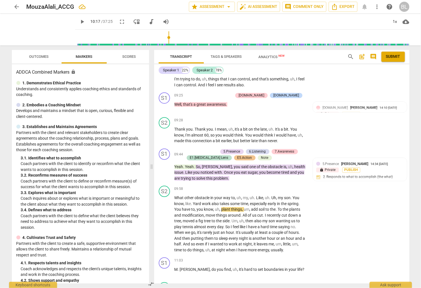
scroll to position [1387, 0]
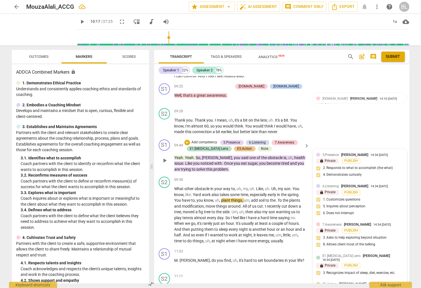
click at [363, 159] on div "lock Private Publish" at bounding box center [359, 161] width 87 height 5
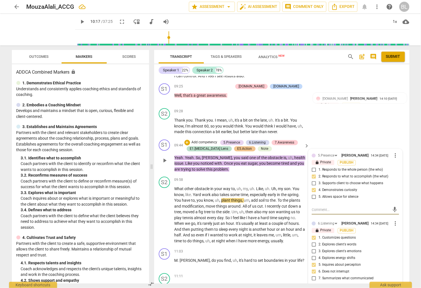
click at [369, 137] on div "S1 play_arrow pause 09:44 + Add competency 5.Presence 6.Listening 7.Awareness E…" at bounding box center [281, 156] width 255 height 38
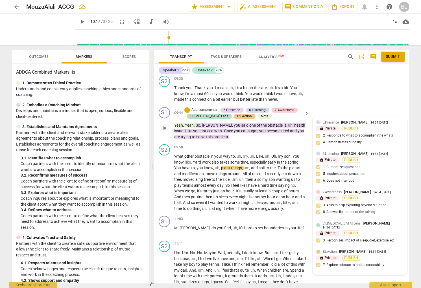
scroll to position [1435, 0]
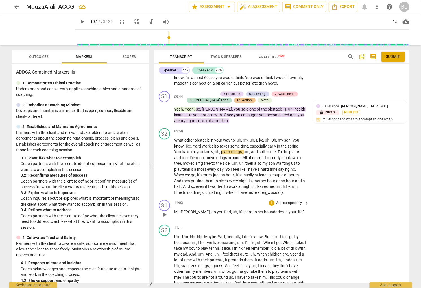
click at [295, 198] on div "S1 play_arrow pause 11:03 + Add competency keyboard_arrow_right [PERSON_NAME] ,…" at bounding box center [281, 210] width 255 height 25
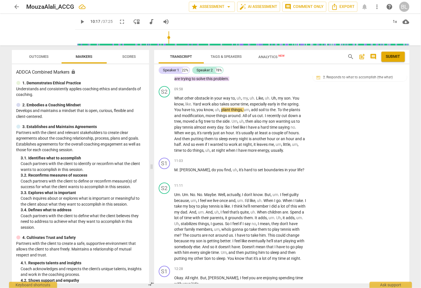
scroll to position [1500, 0]
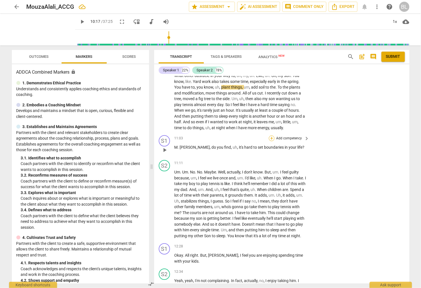
click at [272, 135] on div "+" at bounding box center [272, 138] width 6 height 6
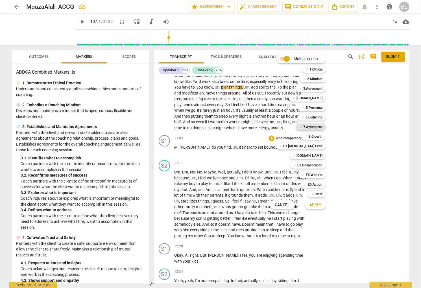
click at [314, 127] on b "7.Awareness" at bounding box center [312, 127] width 19 height 7
click at [314, 117] on b "6.Listening" at bounding box center [313, 117] width 17 height 7
click at [318, 146] on b "E1.[MEDICAL_DATA] Lens" at bounding box center [302, 146] width 39 height 7
click at [315, 183] on b "E5.Action" at bounding box center [315, 184] width 15 height 7
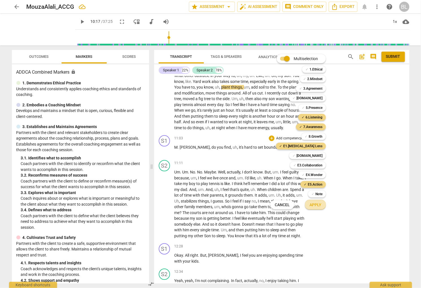
click at [319, 204] on span "Apply" at bounding box center [315, 205] width 12 height 6
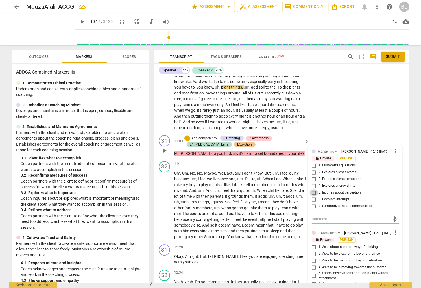
click at [311, 189] on input "5. Inquires about perception" at bounding box center [313, 192] width 9 height 7
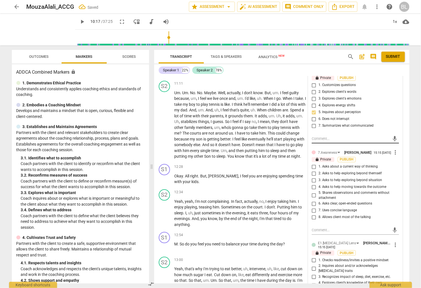
scroll to position [1582, 0]
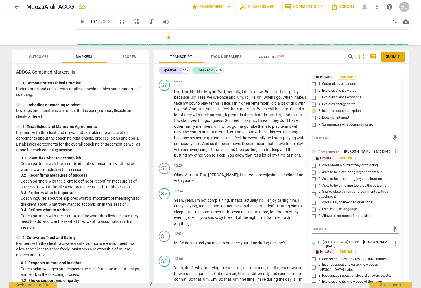
click at [312, 183] on input "4. Asks to help moving towards the outcome" at bounding box center [313, 186] width 9 height 7
click at [312, 214] on input "8. Allows client most of the talking" at bounding box center [313, 216] width 9 height 7
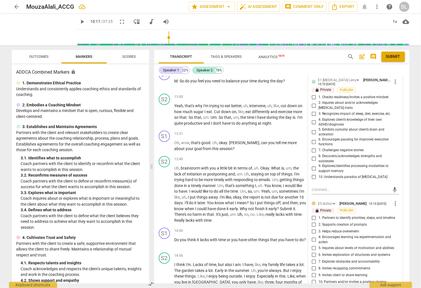
scroll to position [1745, 0]
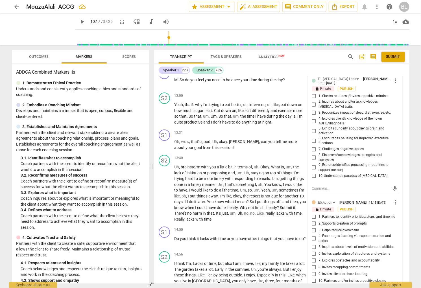
click at [312, 172] on input "10. Understands paradox of [MEDICAL_DATA]" at bounding box center [313, 175] width 9 height 7
click at [313, 128] on input "5. Exhibits curiosity about client’s brain and activation" at bounding box center [313, 131] width 9 height 7
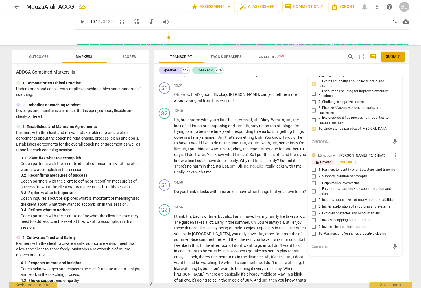
scroll to position [1794, 0]
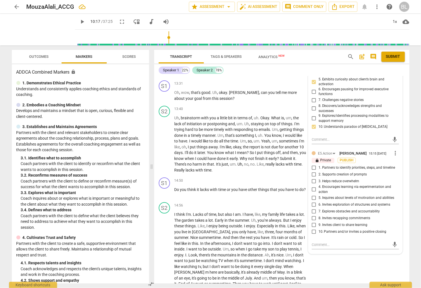
click at [313, 208] on input "7. Explores obstacles and accountability" at bounding box center [313, 211] width 9 height 7
click at [295, 191] on p "Do you think it lacks with time or you have other things that you have to do ?" at bounding box center [240, 190] width 132 height 6
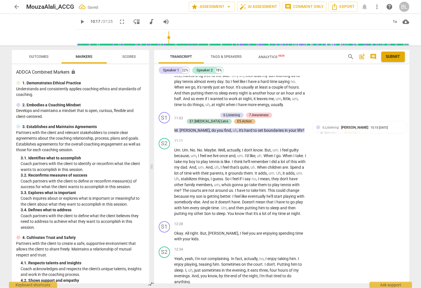
scroll to position [1505, 0]
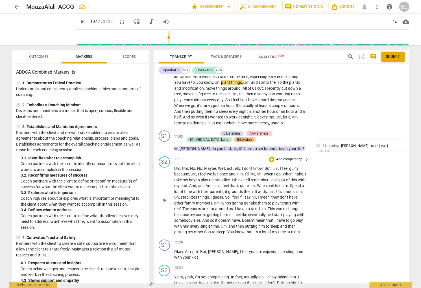
click at [338, 235] on div "S2 play_arrow pause 11:11 + Add competency keyboard_arrow_right Um . Um . No . …" at bounding box center [281, 195] width 255 height 83
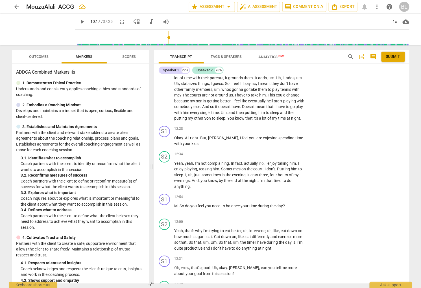
scroll to position [1628, 0]
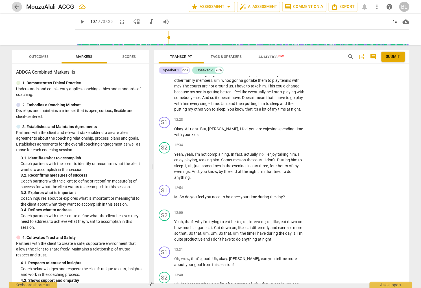
click at [19, 7] on span "arrow_back" at bounding box center [17, 6] width 7 height 7
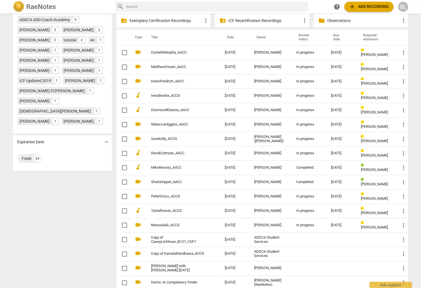
scroll to position [215, 0]
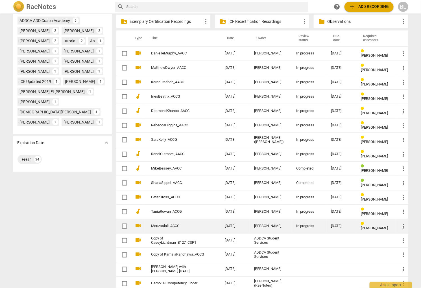
click at [305, 224] on div "In progress" at bounding box center [308, 226] width 25 height 4
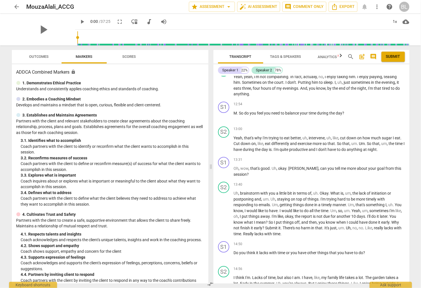
scroll to position [1557, 0]
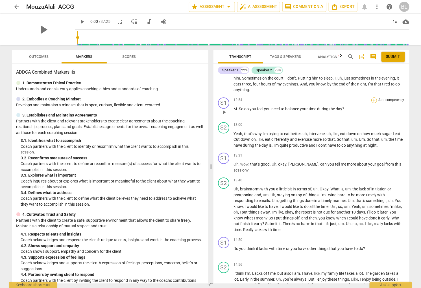
click at [371, 100] on div "+" at bounding box center [374, 100] width 6 height 6
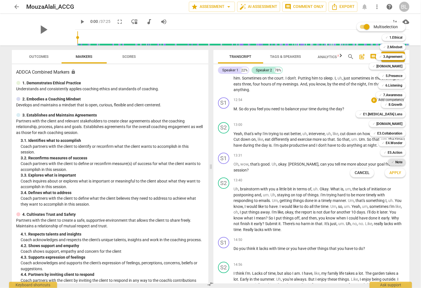
click at [398, 160] on b "Note" at bounding box center [398, 162] width 7 height 7
click at [398, 171] on span "Apply" at bounding box center [395, 173] width 12 height 6
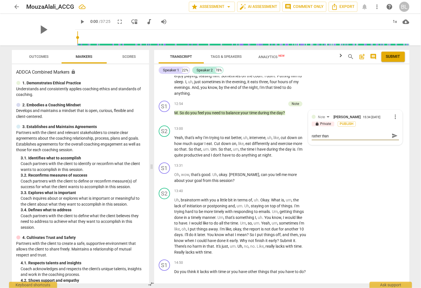
scroll to position [0, 0]
click at [365, 221] on div "S2 play_arrow pause 13:40 + Add competency keyboard_arrow_right Uh , brainstorm…" at bounding box center [281, 222] width 255 height 72
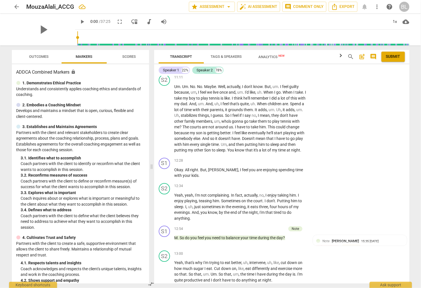
scroll to position [1610, 0]
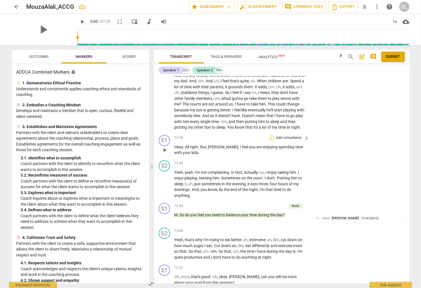
click at [270, 137] on div "+" at bounding box center [272, 138] width 6 height 6
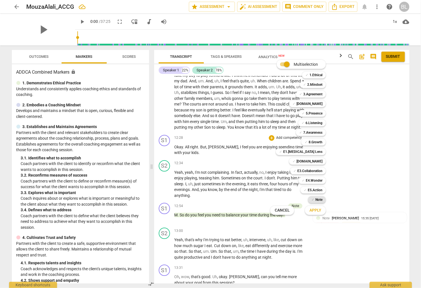
click at [316, 198] on b "Note" at bounding box center [318, 199] width 7 height 7
click at [312, 210] on span "Apply" at bounding box center [315, 211] width 12 height 6
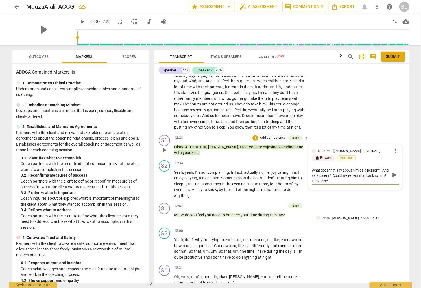
scroll to position [0, 0]
drag, startPoint x: 363, startPoint y: 129, endPoint x: 404, endPoint y: 132, distance: 40.8
click at [363, 129] on div "S2 play_arrow pause 11:11 + Add competency keyboard_arrow_right Um . Um . No . …" at bounding box center [281, 90] width 255 height 83
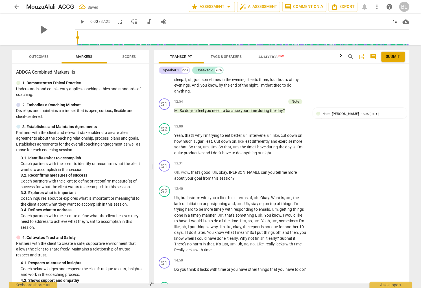
scroll to position [1741, 0]
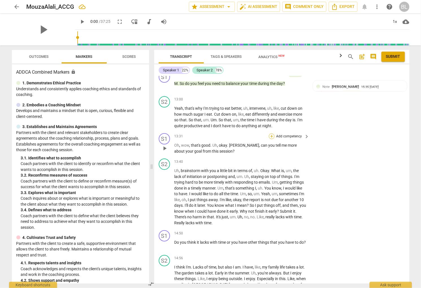
click at [272, 135] on div "+" at bounding box center [272, 136] width 6 height 6
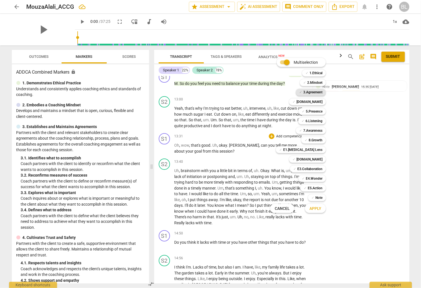
click at [318, 91] on b "3.Agreement" at bounding box center [312, 92] width 19 height 7
click at [323, 207] on button "Apply" at bounding box center [315, 208] width 21 height 10
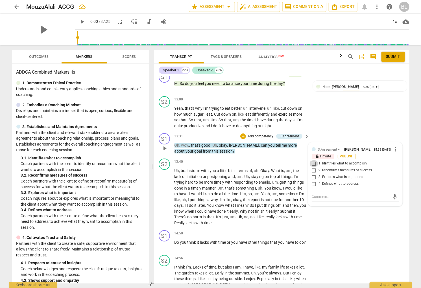
click at [313, 164] on input "1. Identifies what to accomplish" at bounding box center [313, 163] width 9 height 7
click at [311, 185] on input "4. Defines what to address" at bounding box center [313, 184] width 9 height 7
click at [296, 193] on span "sometimes" at bounding box center [289, 194] width 20 height 5
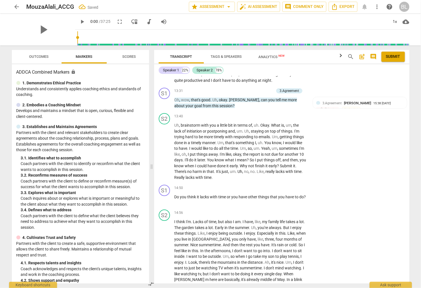
scroll to position [1796, 0]
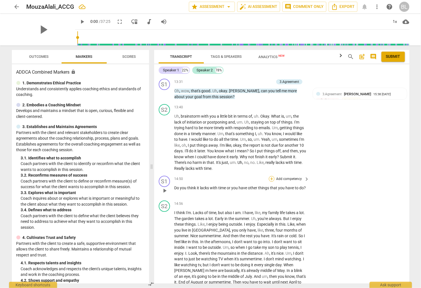
click at [272, 178] on div "+" at bounding box center [272, 179] width 6 height 6
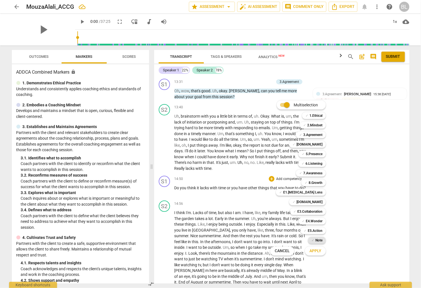
click at [315, 239] on b "Note" at bounding box center [318, 240] width 7 height 7
click at [316, 249] on span "Apply" at bounding box center [315, 251] width 12 height 6
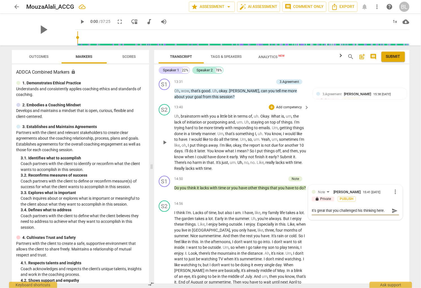
click at [370, 170] on div "S2 play_arrow pause 13:40 + Add competency keyboard_arrow_right Uh , brainstorm…" at bounding box center [281, 138] width 255 height 72
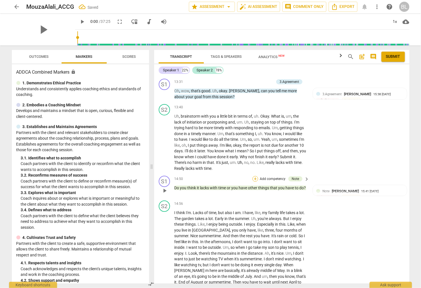
click at [255, 177] on div "+" at bounding box center [255, 179] width 6 height 6
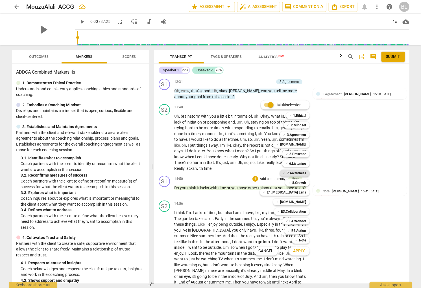
click at [295, 172] on b "7.Awareness" at bounding box center [296, 173] width 19 height 7
click at [298, 191] on b "E1.[MEDICAL_DATA] Lens" at bounding box center [286, 192] width 39 height 7
click at [299, 250] on span "Apply" at bounding box center [299, 251] width 12 height 6
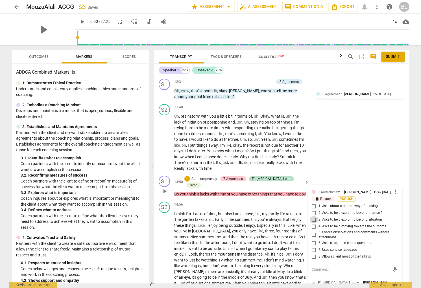
click at [313, 220] on input "3. Asks to help exploring beyond situation" at bounding box center [313, 219] width 9 height 7
click at [312, 212] on input "2. Asks to help exploring beyond themself" at bounding box center [313, 213] width 9 height 7
click at [314, 249] on input "7. Uses concise language" at bounding box center [313, 250] width 9 height 7
click at [312, 257] on input "8. Allows client most of the talking" at bounding box center [313, 256] width 9 height 7
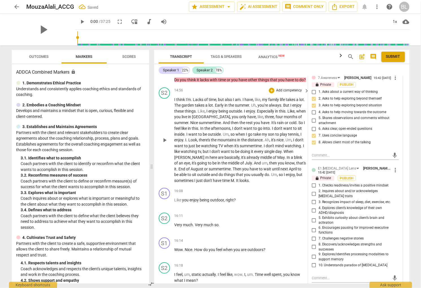
scroll to position [1926, 0]
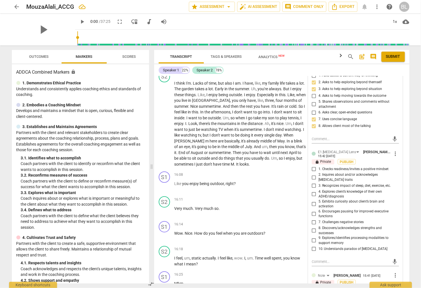
click at [312, 219] on input "7. Challenges negative stories" at bounding box center [313, 222] width 9 height 7
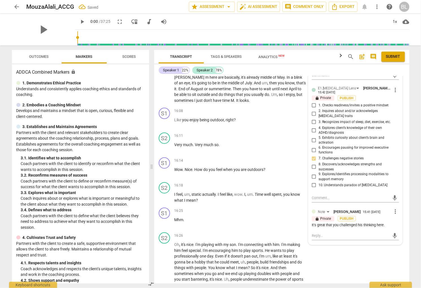
scroll to position [1991, 0]
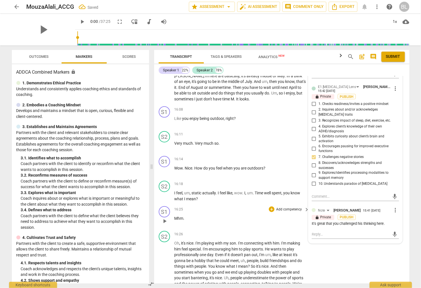
click at [267, 219] on p "Mhm ." at bounding box center [240, 219] width 132 height 6
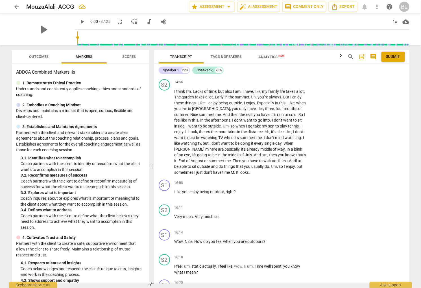
scroll to position [1923, 0]
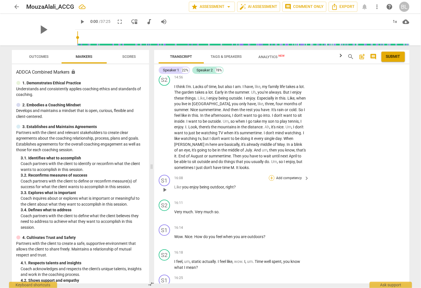
click at [272, 178] on div "+" at bounding box center [272, 178] width 6 height 6
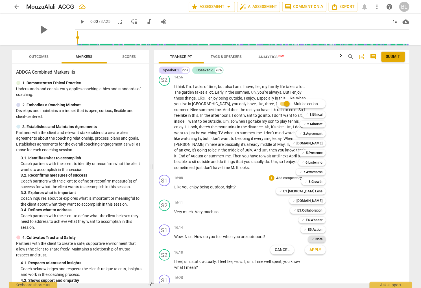
click at [320, 238] on b "Note" at bounding box center [318, 239] width 7 height 7
click at [318, 250] on span "Apply" at bounding box center [315, 250] width 12 height 6
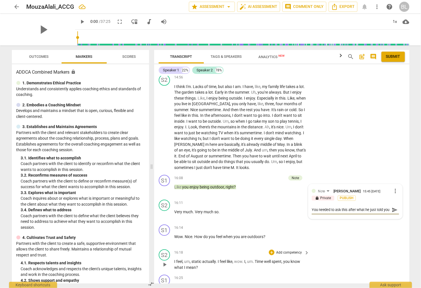
scroll to position [5, 0]
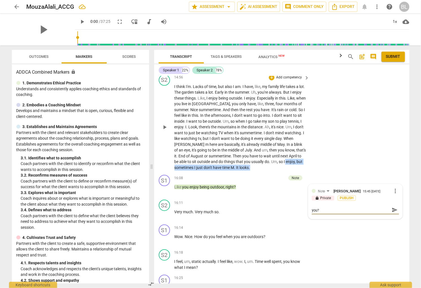
click at [368, 164] on div "S2 play_arrow pause 14:56 + Add competency keyboard_arrow_right I think I'm . L…" at bounding box center [281, 122] width 255 height 101
click at [368, 167] on div "S2 play_arrow pause 14:56 + Add competency keyboard_arrow_right I think I'm . L…" at bounding box center [281, 122] width 255 height 101
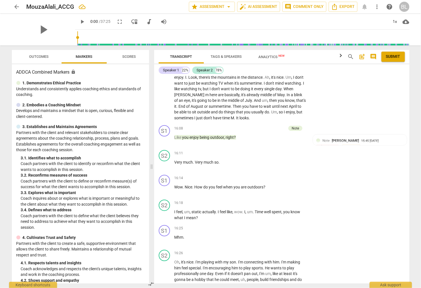
scroll to position [1977, 0]
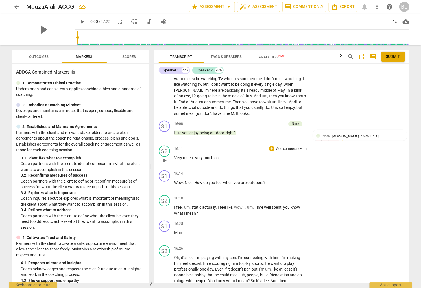
click at [237, 157] on p "Very much . Very much so ." at bounding box center [240, 158] width 132 height 6
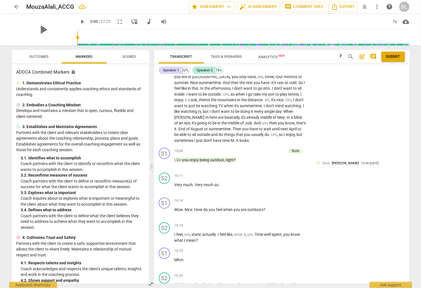
scroll to position [1959, 0]
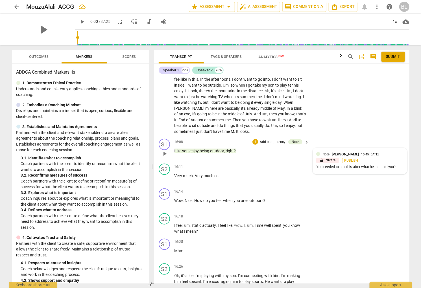
click at [362, 155] on div "15:45 [DATE]" at bounding box center [369, 155] width 17 height 4
click at [392, 153] on span "more_vert" at bounding box center [395, 155] width 7 height 7
click at [391, 152] on li "Edit" at bounding box center [399, 153] width 19 height 11
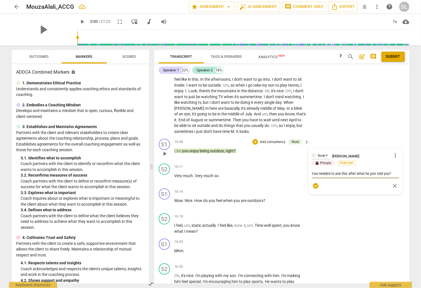
click at [391, 171] on textarea "You needed to ask this after what he just told you?" at bounding box center [355, 173] width 87 height 5
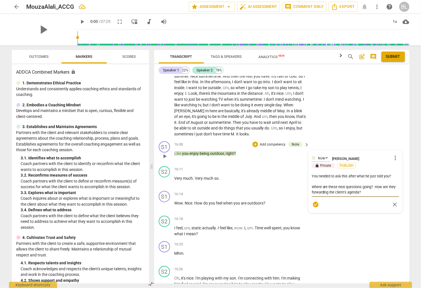
scroll to position [1956, 0]
click at [315, 203] on span "check_circle" at bounding box center [315, 204] width 7 height 7
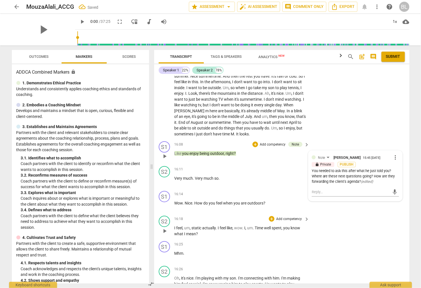
click at [365, 220] on div "S2 play_arrow pause 16:18 + Add competency keyboard_arrow_right I feel , um , s…" at bounding box center [281, 226] width 255 height 25
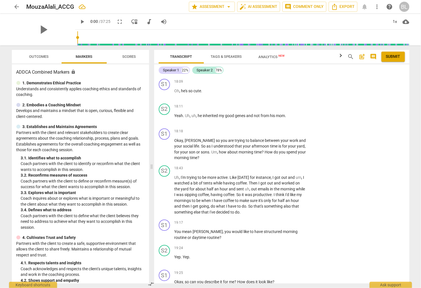
scroll to position [2332, 0]
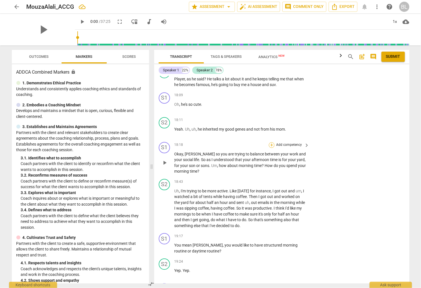
click at [270, 143] on div "+" at bounding box center [272, 145] width 6 height 6
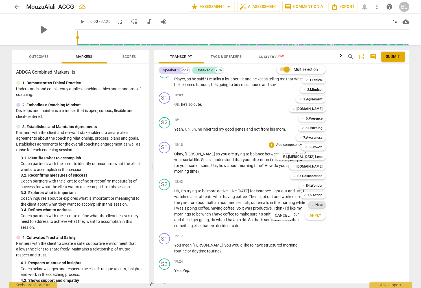
click at [319, 203] on b "Note" at bounding box center [318, 205] width 7 height 7
click at [318, 213] on span "Apply" at bounding box center [315, 216] width 12 height 6
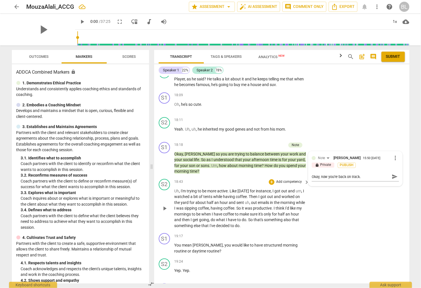
click at [346, 212] on div "S2 play_arrow pause 18:43 + Add competency keyboard_arrow_right Uh , I'm trying…" at bounding box center [281, 204] width 255 height 54
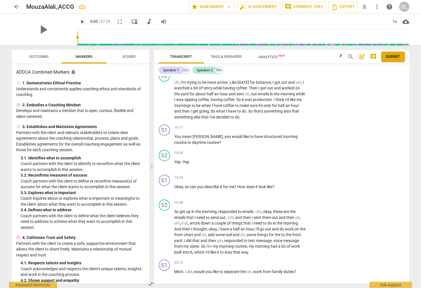
scroll to position [2422, 0]
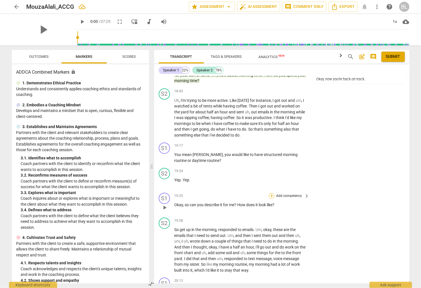
click at [270, 193] on div "+" at bounding box center [272, 196] width 6 height 6
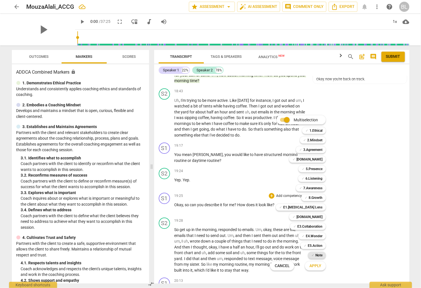
click at [320, 253] on b "Note" at bounding box center [318, 255] width 7 height 7
click at [318, 266] on span "Apply" at bounding box center [315, 266] width 12 height 6
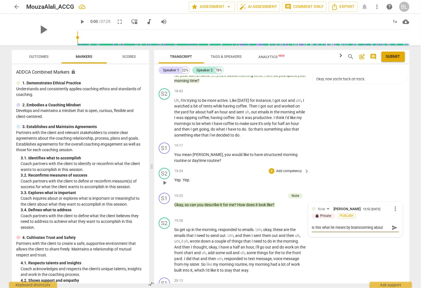
click at [366, 182] on div "S2 play_arrow pause 19:24 + Add competency keyboard_arrow_right Yep . Yep ." at bounding box center [281, 178] width 255 height 25
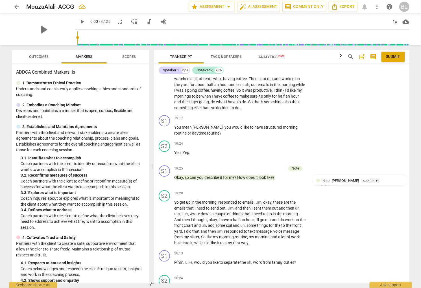
scroll to position [2454, 0]
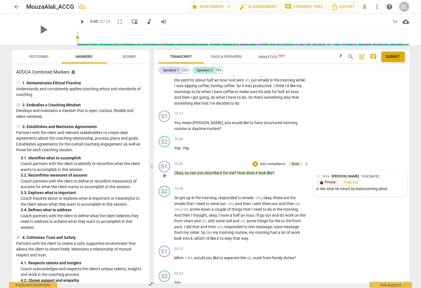
click at [372, 180] on div "lock Private Publish" at bounding box center [359, 182] width 87 height 5
click at [395, 174] on span "more_vert" at bounding box center [395, 177] width 7 height 7
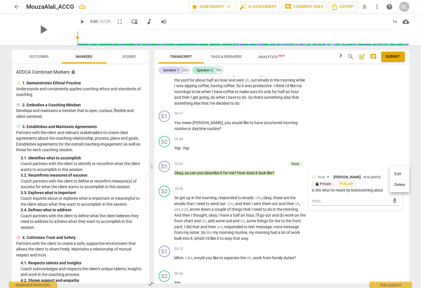
click at [394, 172] on li "Edit" at bounding box center [399, 174] width 19 height 11
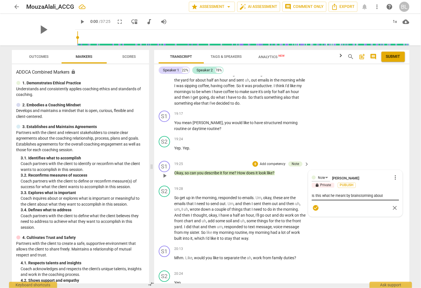
click at [386, 191] on div "Is this what he meant by brainstorming about Is this what he meant by brainstor…" at bounding box center [355, 195] width 87 height 9
click at [387, 193] on textarea "Is this what he meant by brainstorming about" at bounding box center [355, 195] width 87 height 5
click at [367, 143] on div "S2 play_arrow pause 19:24 + Add competency keyboard_arrow_right Yep . Yep ." at bounding box center [281, 146] width 255 height 25
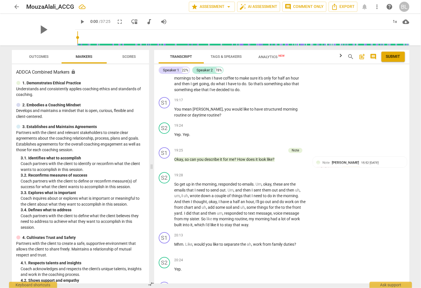
scroll to position [2490, 0]
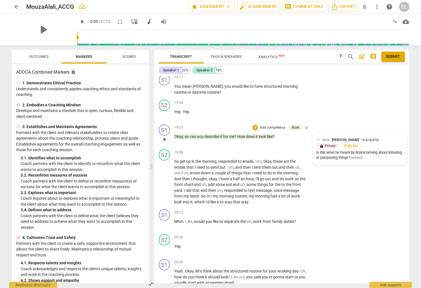
click at [384, 144] on div "lock Private Publish" at bounding box center [359, 146] width 87 height 5
click at [393, 137] on span "more_vert" at bounding box center [395, 140] width 7 height 7
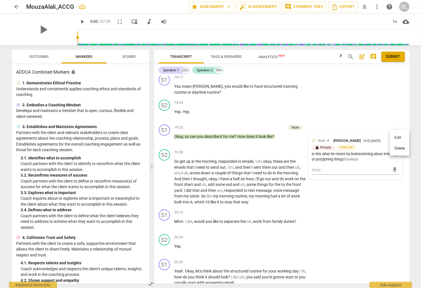
click at [394, 136] on li "Edit" at bounding box center [399, 137] width 19 height 11
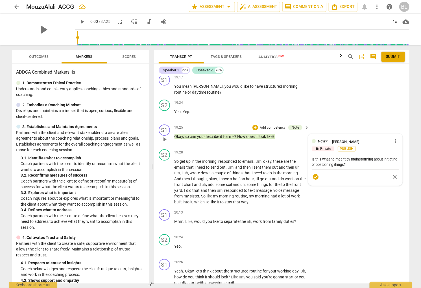
click at [376, 162] on textarea "Is this what he meant by brainstorming about initiating or postponing things?" at bounding box center [355, 162] width 87 height 11
click at [314, 190] on span "check_circle" at bounding box center [315, 193] width 7 height 7
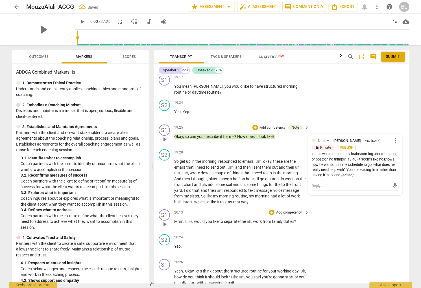
click at [379, 222] on div "S1 play_arrow pause 20:13 + Add competency keyboard_arrow_right Mhm . Like , wo…" at bounding box center [281, 219] width 255 height 25
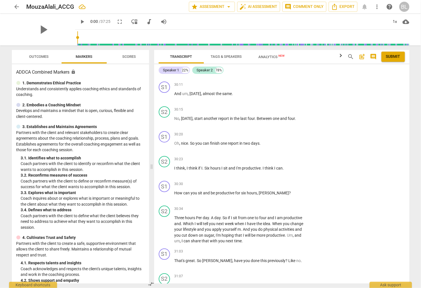
scroll to position [4488, 0]
